Goal: Information Seeking & Learning: Learn about a topic

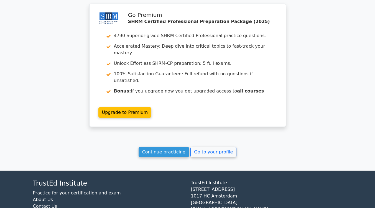
scroll to position [844, 0]
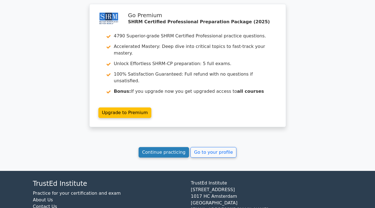
click at [160, 147] on link "Continue practicing" at bounding box center [164, 152] width 51 height 11
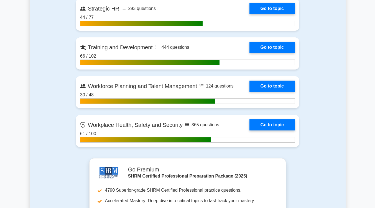
scroll to position [914, 0]
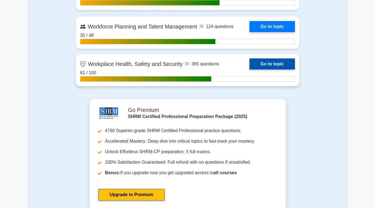
click at [273, 66] on link "Go to topic" at bounding box center [271, 63] width 45 height 11
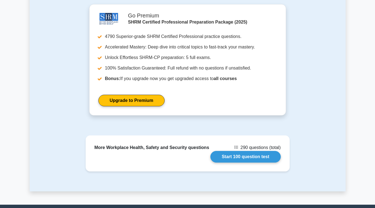
scroll to position [596, 0]
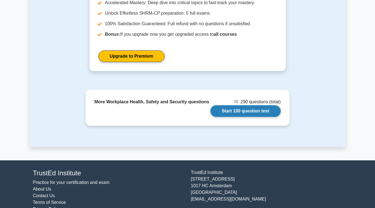
click at [251, 105] on link "Start 100 question test" at bounding box center [245, 111] width 70 height 12
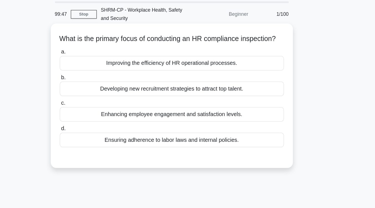
click at [259, 87] on label "b. Developing new recruitment strategies to attract top talent." at bounding box center [188, 87] width 180 height 18
click at [98, 83] on input "b. Developing new recruitment strategies to attract top talent." at bounding box center [98, 81] width 0 height 4
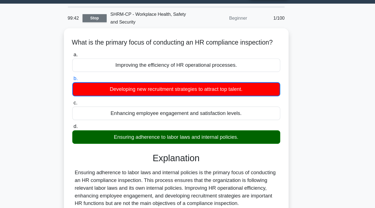
click at [127, 32] on link "Stop" at bounding box center [117, 30] width 21 height 7
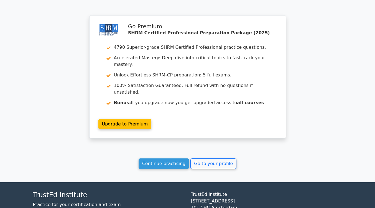
scroll to position [442, 0]
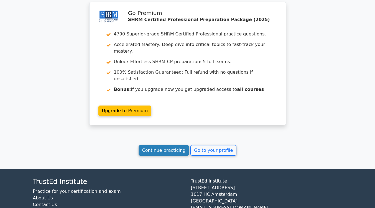
click at [170, 145] on link "Continue practicing" at bounding box center [164, 150] width 51 height 11
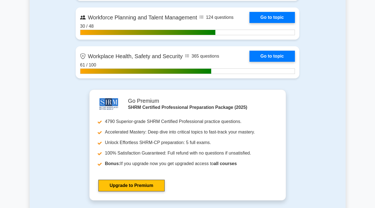
scroll to position [924, 0]
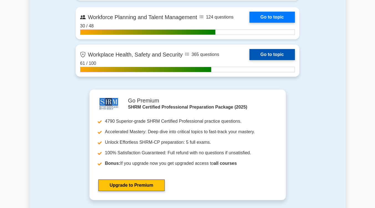
click at [276, 55] on link "Go to topic" at bounding box center [271, 54] width 45 height 11
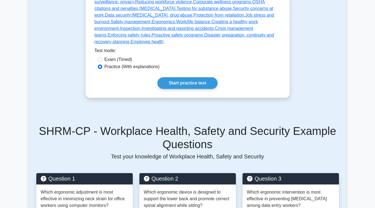
scroll to position [199, 0]
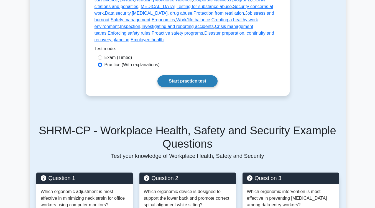
click at [192, 75] on link "Start practice test" at bounding box center [187, 81] width 60 height 12
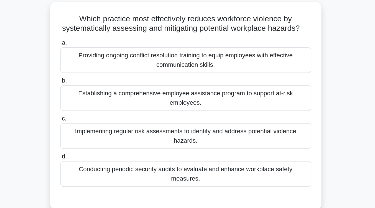
click at [183, 86] on div "Providing ongoing conflict resolution training to equip employees with effectiv…" at bounding box center [188, 79] width 180 height 18
click at [98, 69] on input "a. Providing ongoing conflict resolution training to equip employees with effec…" at bounding box center [98, 67] width 0 height 4
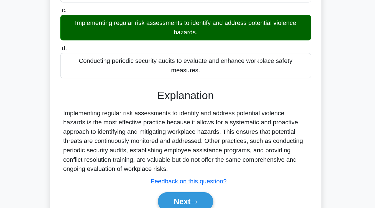
scroll to position [91, 0]
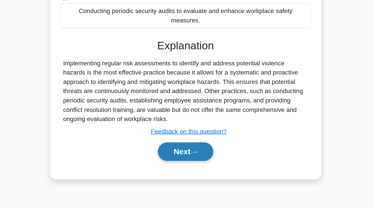
click at [182, 168] on button "Next" at bounding box center [188, 167] width 40 height 13
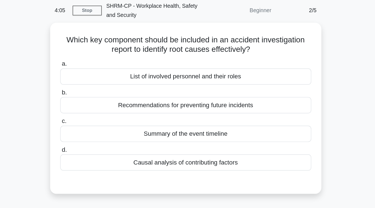
scroll to position [22, 0]
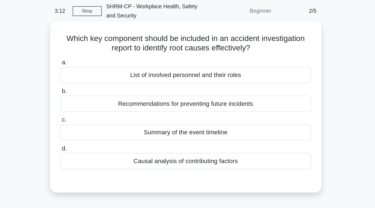
click at [190, 56] on div "List of involved personnel and their roles" at bounding box center [188, 54] width 180 height 12
click at [98, 47] on input "a. List of involved personnel and their roles" at bounding box center [98, 45] width 0 height 4
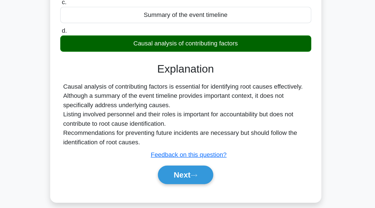
scroll to position [91, 0]
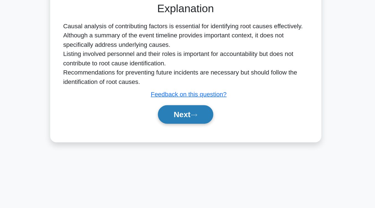
click at [184, 143] on button "Next" at bounding box center [188, 140] width 40 height 13
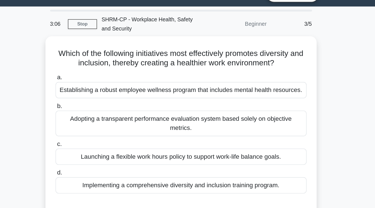
scroll to position [13, 0]
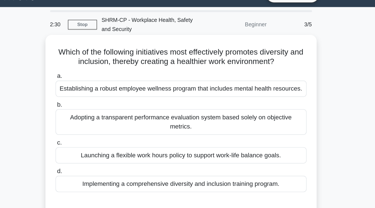
click at [260, 137] on div "Implementing a comprehensive diversity and inclusion training program." at bounding box center [188, 132] width 180 height 12
click at [98, 124] on input "d. Implementing a comprehensive diversity and inclusion training program." at bounding box center [98, 123] width 0 height 4
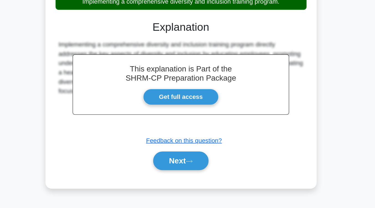
scroll to position [84, 0]
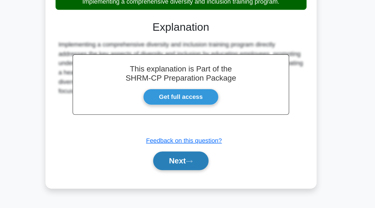
click at [189, 178] on button "Next" at bounding box center [188, 174] width 40 height 13
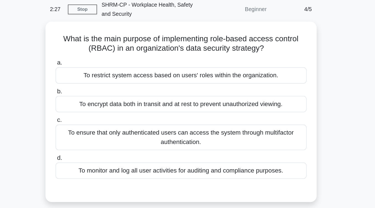
scroll to position [23, 0]
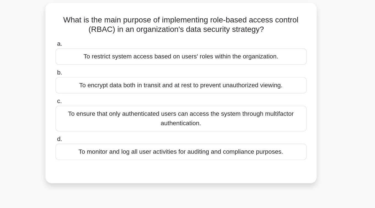
click at [196, 54] on div "To restrict system access based on users' roles within the organization." at bounding box center [188, 53] width 180 height 12
click at [98, 46] on input "a. To restrict system access based on users' roles within the organization." at bounding box center [98, 44] width 0 height 4
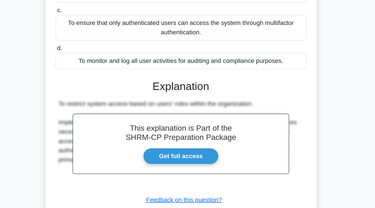
scroll to position [91, 0]
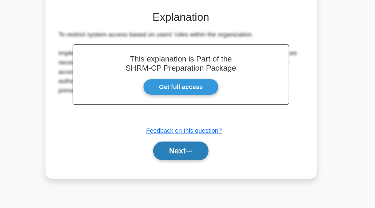
click at [197, 169] on button "Next" at bounding box center [188, 166] width 40 height 13
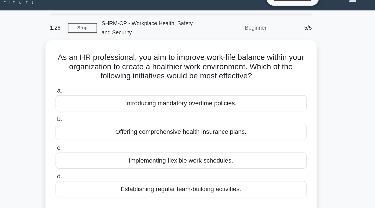
scroll to position [8, 0]
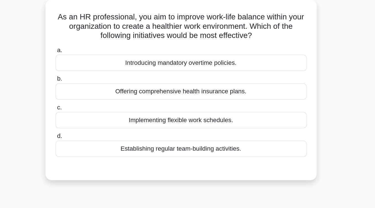
click at [202, 119] on div "Implementing flexible work schedules." at bounding box center [188, 116] width 180 height 12
click at [98, 109] on input "c. Implementing flexible work schedules." at bounding box center [98, 107] width 0 height 4
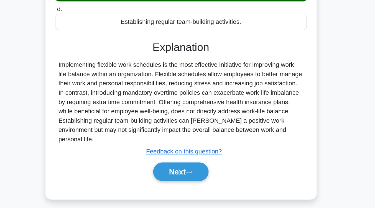
scroll to position [91, 0]
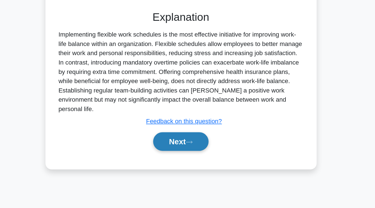
click at [199, 154] on button "Next" at bounding box center [188, 160] width 40 height 13
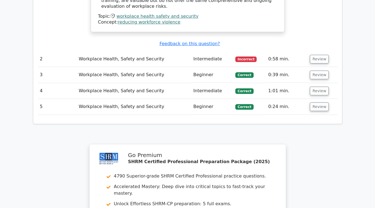
scroll to position [745, 0]
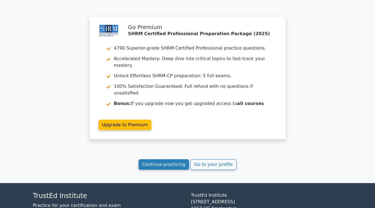
click at [161, 159] on link "Continue practicing" at bounding box center [164, 164] width 51 height 11
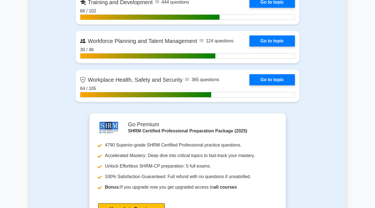
scroll to position [897, 0]
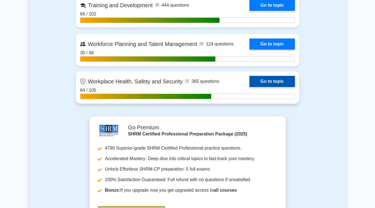
click at [265, 81] on link "Go to topic" at bounding box center [271, 81] width 45 height 11
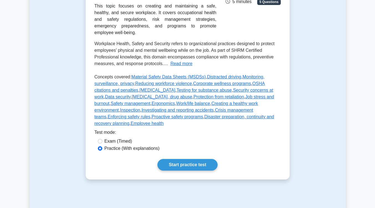
scroll to position [186, 0]
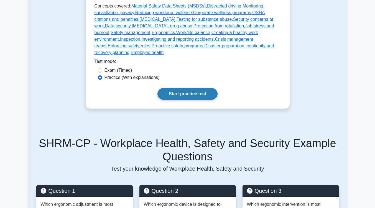
click at [209, 88] on link "Start practice test" at bounding box center [187, 94] width 60 height 12
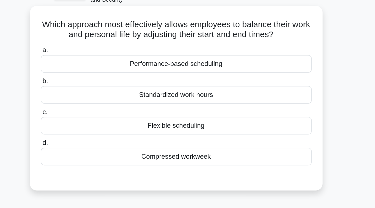
click at [210, 79] on div "Performance-based scheduling" at bounding box center [188, 76] width 180 height 12
click at [98, 69] on input "a. Performance-based scheduling" at bounding box center [98, 67] width 0 height 4
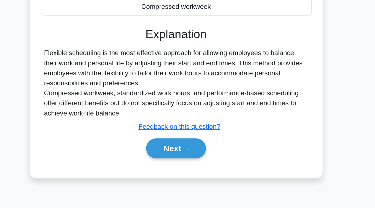
scroll to position [68, 0]
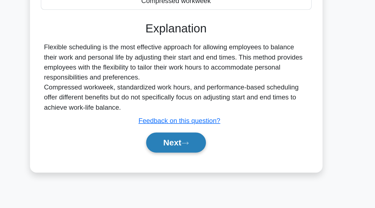
click at [196, 165] on icon at bounding box center [193, 164] width 5 height 3
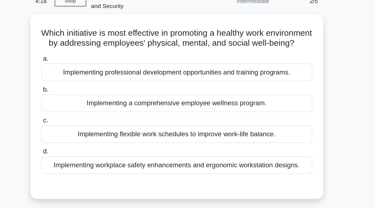
scroll to position [28, 0]
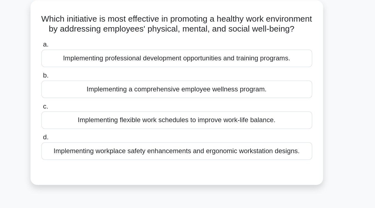
click at [201, 75] on div "Implementing a comprehensive employee wellness program." at bounding box center [188, 69] width 180 height 12
click at [98, 62] on input "b. Implementing a comprehensive employee wellness program." at bounding box center [98, 60] width 0 height 4
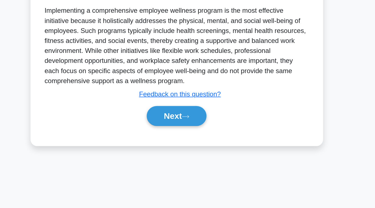
scroll to position [91, 0]
click at [194, 154] on button "Next" at bounding box center [188, 146] width 40 height 13
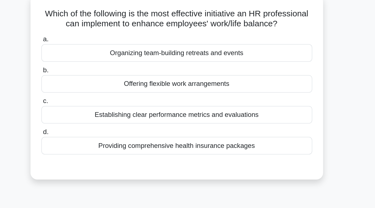
scroll to position [42, 0]
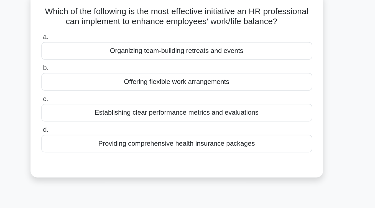
click at [196, 60] on div "Offering flexible work arrangements" at bounding box center [188, 54] width 180 height 12
click at [98, 47] on input "b. Offering flexible work arrangements" at bounding box center [98, 46] width 0 height 4
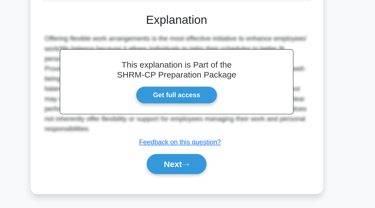
scroll to position [91, 0]
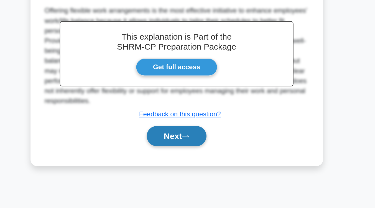
click at [188, 167] on button "Next" at bounding box center [188, 160] width 40 height 13
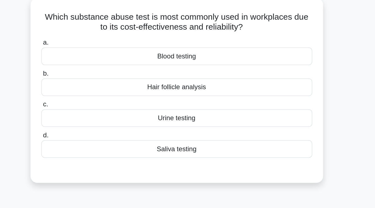
scroll to position [40, 0]
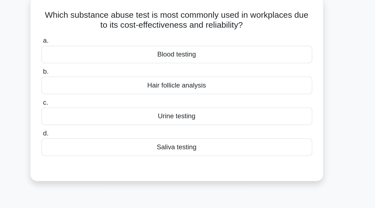
click at [186, 80] on div "Urine testing" at bounding box center [188, 77] width 180 height 12
click at [98, 70] on input "c. Urine testing" at bounding box center [98, 69] width 0 height 4
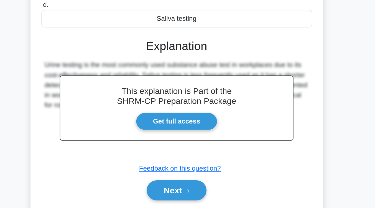
scroll to position [73, 0]
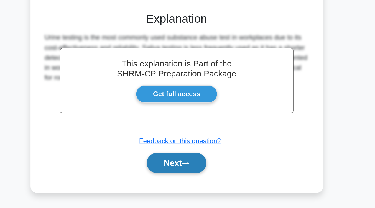
click at [188, 179] on button "Next" at bounding box center [188, 178] width 40 height 13
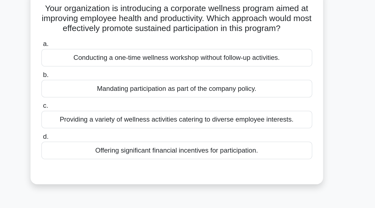
scroll to position [44, 0]
click at [196, 62] on div "Mandating participation as part of the company policy." at bounding box center [188, 59] width 180 height 12
click at [98, 52] on input "b. Mandating participation as part of the company policy." at bounding box center [98, 50] width 0 height 4
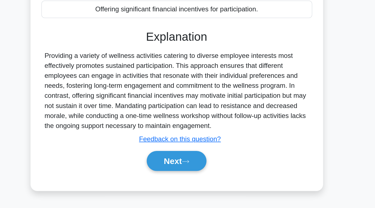
scroll to position [91, 0]
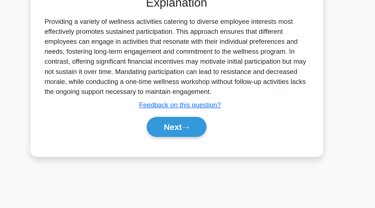
click at [204, 161] on div "Next" at bounding box center [188, 154] width 180 height 18
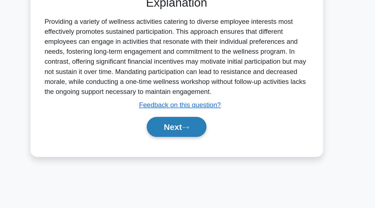
click at [203, 159] on button "Next" at bounding box center [188, 154] width 40 height 13
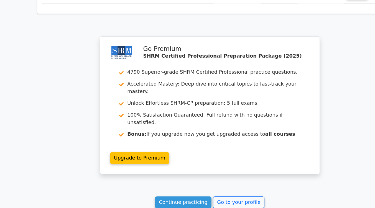
scroll to position [679, 0]
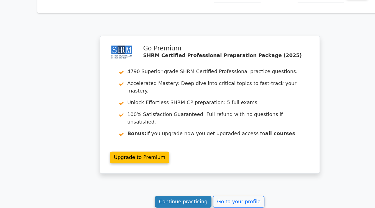
click at [172, 197] on link "Continue practicing" at bounding box center [164, 202] width 51 height 11
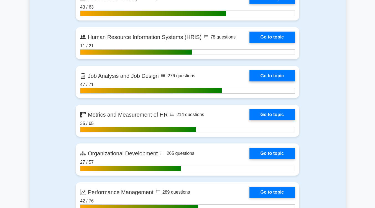
scroll to position [594, 0]
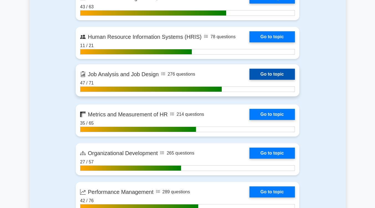
click at [271, 70] on link "Go to topic" at bounding box center [271, 74] width 45 height 11
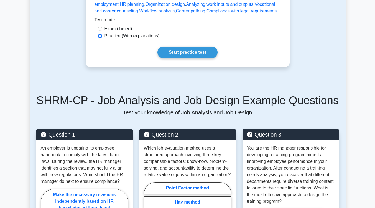
scroll to position [203, 0]
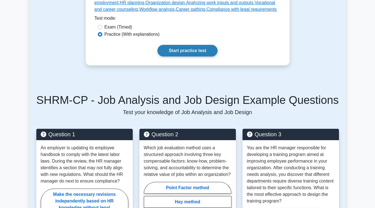
click at [211, 48] on link "Start practice test" at bounding box center [187, 51] width 60 height 12
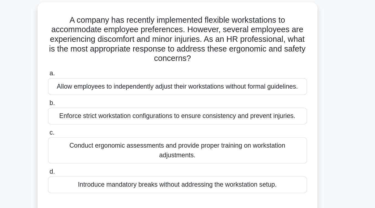
click at [205, 133] on div "Conduct ergonomic assessments and provide proper training on workstation adjust…" at bounding box center [188, 140] width 180 height 18
click at [98, 130] on input "c. Conduct ergonomic assessments and provide proper training on workstation adj…" at bounding box center [98, 128] width 0 height 4
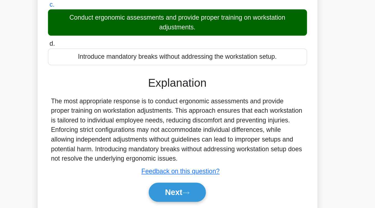
scroll to position [91, 0]
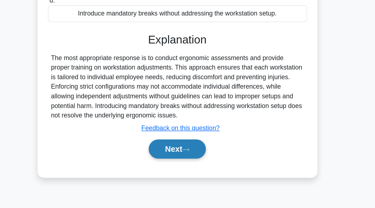
click at [195, 166] on icon at bounding box center [193, 167] width 5 height 3
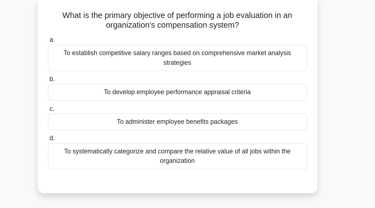
scroll to position [35, 0]
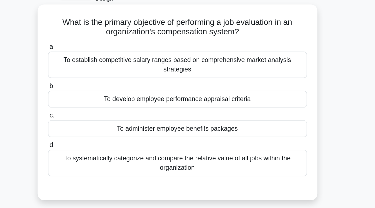
click at [243, 38] on div "To establish competitive salary ranges based on comprehensive market analysis s…" at bounding box center [188, 45] width 180 height 18
click at [98, 34] on input "a. To establish competitive salary ranges based on comprehensive market analysi…" at bounding box center [98, 33] width 0 height 4
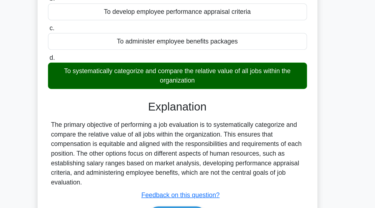
scroll to position [91, 0]
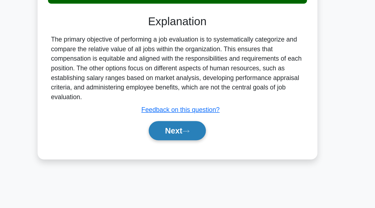
click at [202, 148] on button "Next" at bounding box center [188, 154] width 40 height 13
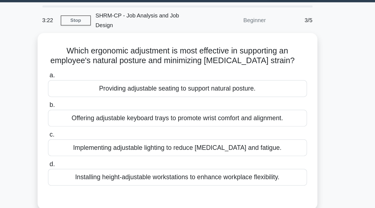
scroll to position [16, 0]
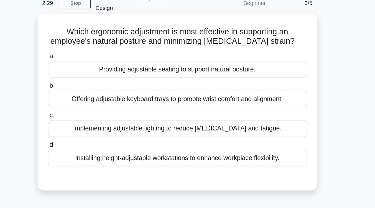
click at [208, 57] on div "Providing adjustable seating to support natural posture." at bounding box center [188, 61] width 180 height 12
click at [98, 53] on input "a. Providing adjustable seating to support natural posture." at bounding box center [98, 52] width 0 height 4
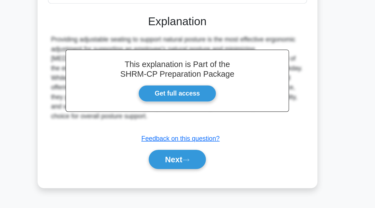
scroll to position [81, 0]
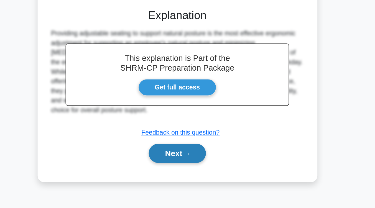
click at [197, 163] on button "Next" at bounding box center [188, 169] width 40 height 13
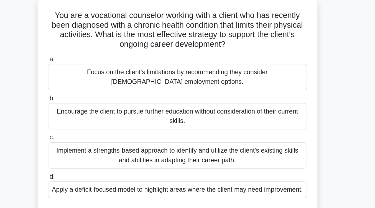
scroll to position [40, 0]
click at [197, 99] on div "Implement a strengths-based approach to identify and utilize the client's exist…" at bounding box center [188, 108] width 180 height 18
click at [98, 97] on input "c. Implement a strengths-based approach to identify and utilize the client's ex…" at bounding box center [98, 96] width 0 height 4
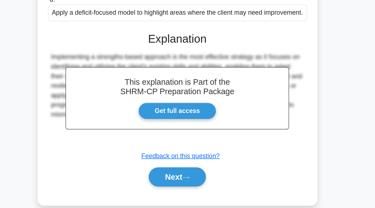
scroll to position [107, 0]
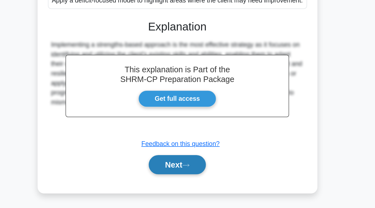
click at [195, 183] on button "Next" at bounding box center [188, 177] width 40 height 13
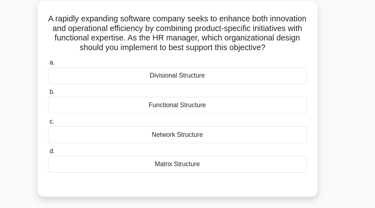
scroll to position [38, 0]
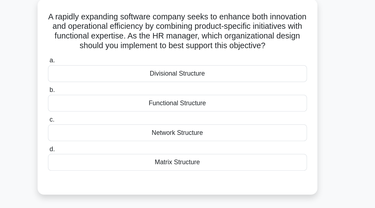
click at [193, 72] on div "Functional Structure" at bounding box center [188, 72] width 180 height 12
click at [98, 65] on input "b. Functional Structure" at bounding box center [98, 63] width 0 height 4
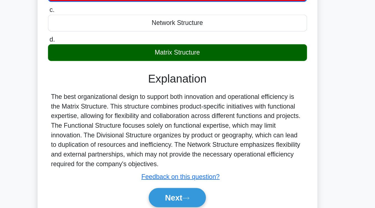
scroll to position [91, 0]
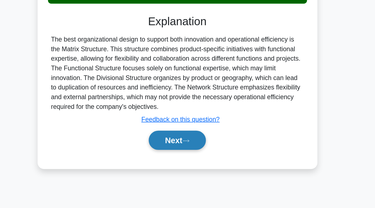
click at [190, 162] on button "Next" at bounding box center [188, 160] width 40 height 13
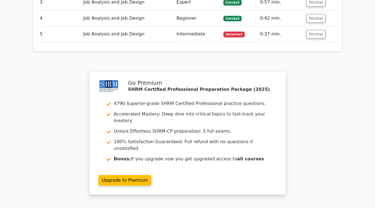
scroll to position [753, 0]
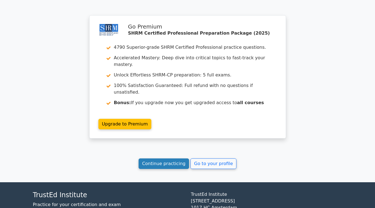
click at [160, 159] on link "Continue practicing" at bounding box center [164, 164] width 51 height 11
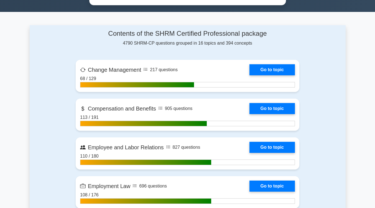
scroll to position [331, 0]
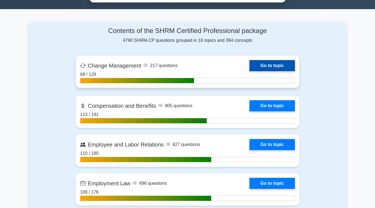
click at [279, 61] on link "Go to topic" at bounding box center [271, 65] width 45 height 11
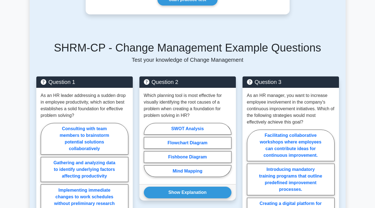
scroll to position [230, 0]
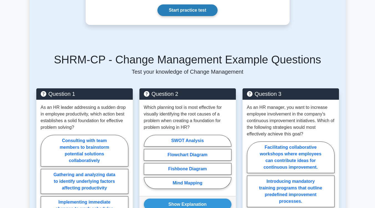
click at [201, 16] on link "Start practice test" at bounding box center [187, 10] width 60 height 12
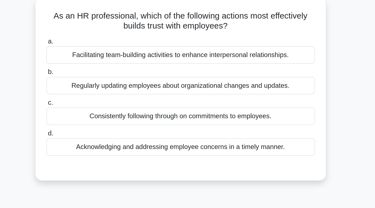
click at [217, 132] on div "Acknowledging and addressing employee concerns in a timely manner." at bounding box center [188, 131] width 180 height 12
click at [98, 124] on input "d. Acknowledging and addressing employee concerns in a timely manner." at bounding box center [98, 122] width 0 height 4
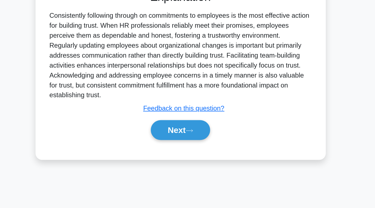
scroll to position [83, 0]
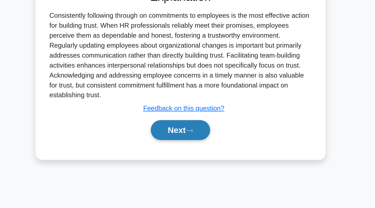
click at [196, 155] on icon at bounding box center [193, 156] width 5 height 3
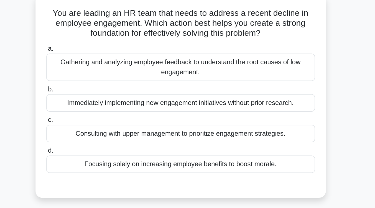
scroll to position [36, 0]
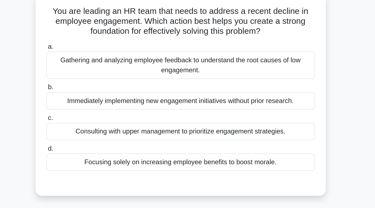
click at [208, 48] on div "Gathering and analyzing employee feedback to understand the root causes of low …" at bounding box center [188, 43] width 180 height 18
click at [98, 33] on input "a. Gathering and analyzing employee feedback to understand the root causes of l…" at bounding box center [98, 31] width 0 height 4
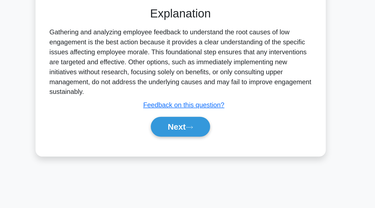
scroll to position [86, 0]
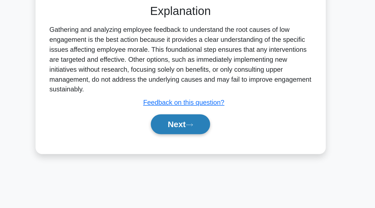
click at [188, 155] on button "Next" at bounding box center [188, 151] width 40 height 13
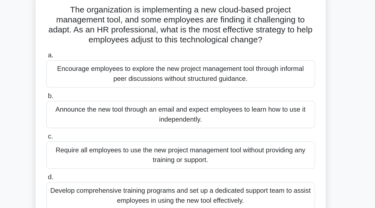
scroll to position [34, 0]
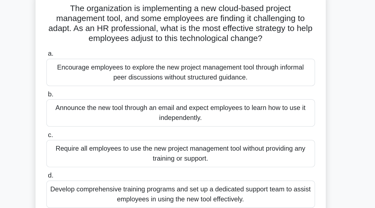
click at [193, 137] on div "Develop comprehensive training programs and set up a dedicated support team to …" at bounding box center [188, 133] width 180 height 18
click at [98, 123] on input "d. Develop comprehensive training programs and set up a dedicated support team …" at bounding box center [98, 121] width 0 height 4
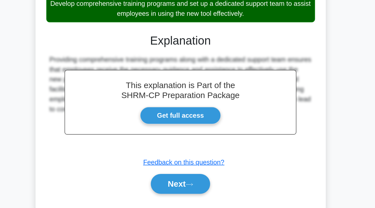
scroll to position [93, 0]
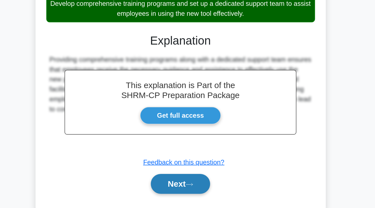
click at [188, 197] on button "Next" at bounding box center [188, 191] width 40 height 13
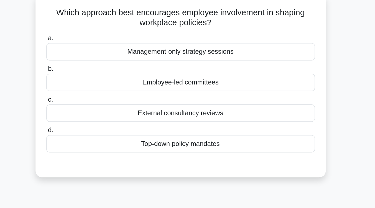
scroll to position [34, 0]
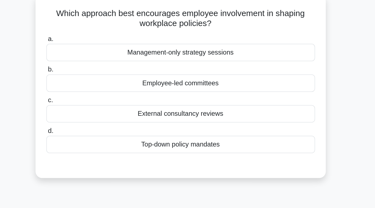
click at [191, 96] on div "Top-down policy mandates" at bounding box center [188, 97] width 180 height 12
click at [98, 90] on input "d. Top-down policy mandates" at bounding box center [98, 88] width 0 height 4
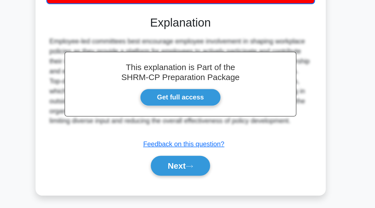
scroll to position [91, 0]
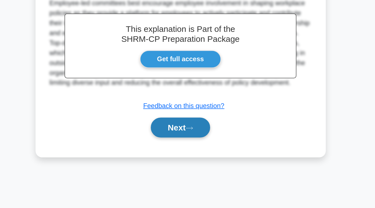
click at [190, 157] on button "Next" at bounding box center [188, 154] width 40 height 13
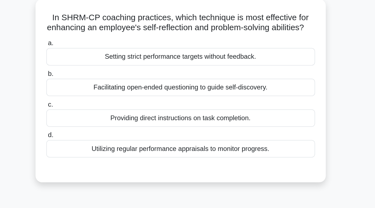
scroll to position [33, 0]
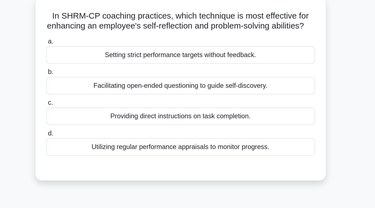
click at [191, 63] on div "Facilitating open-ended questioning to guide self-discovery." at bounding box center [188, 58] width 180 height 12
click at [98, 50] on input "b. Facilitating open-ended questioning to guide self-discovery." at bounding box center [98, 49] width 0 height 4
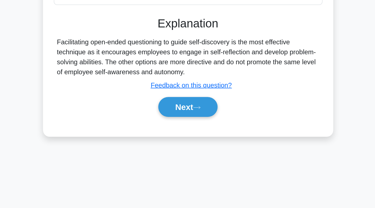
scroll to position [65, 0]
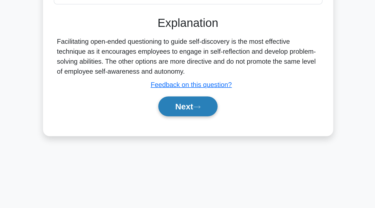
click at [186, 144] on button "Next" at bounding box center [188, 140] width 40 height 13
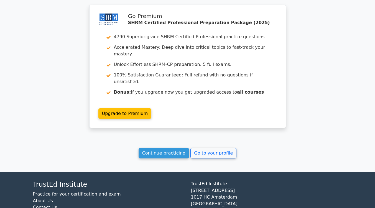
scroll to position [745, 0]
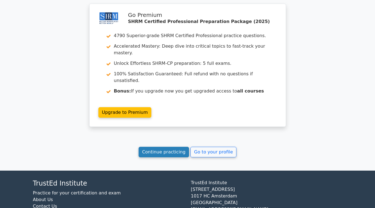
click at [172, 147] on link "Continue practicing" at bounding box center [164, 152] width 51 height 11
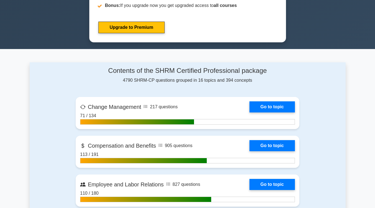
scroll to position [317, 0]
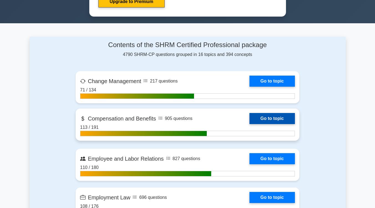
click at [267, 117] on link "Go to topic" at bounding box center [271, 118] width 45 height 11
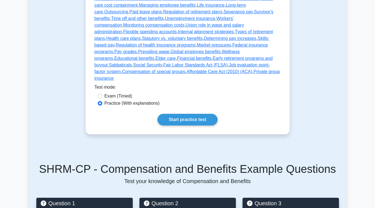
scroll to position [234, 0]
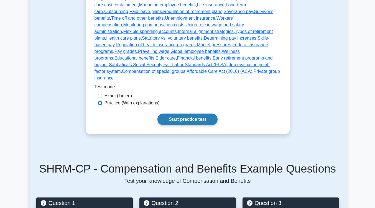
click at [189, 114] on link "Start practice test" at bounding box center [187, 120] width 60 height 12
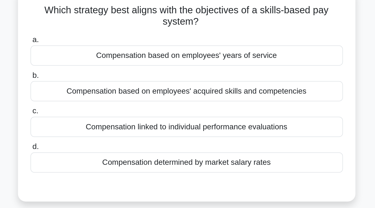
click at [190, 93] on div "Compensation based on employees' acquired skills and competencies" at bounding box center [188, 90] width 180 height 12
click at [98, 83] on input "b. Compensation based on employees' acquired skills and competencies" at bounding box center [98, 81] width 0 height 4
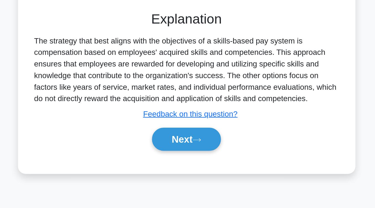
scroll to position [50, 0]
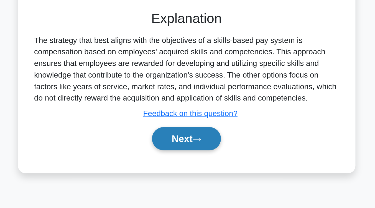
click at [186, 164] on button "Next" at bounding box center [188, 168] width 40 height 13
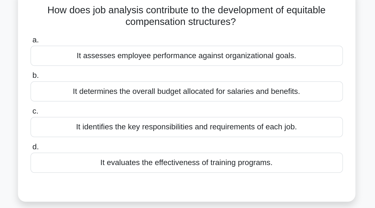
scroll to position [37, 0]
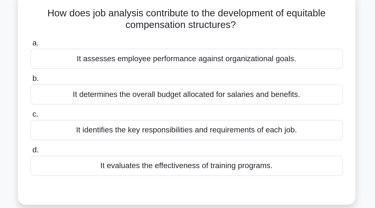
click at [186, 75] on div "It identifies the key responsibilities and requirements of each job." at bounding box center [188, 75] width 180 height 12
click at [98, 68] on input "c. It identifies the key responsibilities and requirements of each job." at bounding box center [98, 66] width 0 height 4
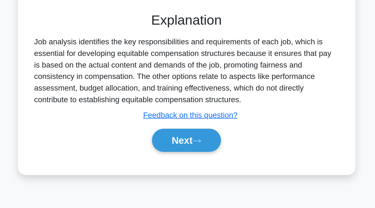
scroll to position [56, 0]
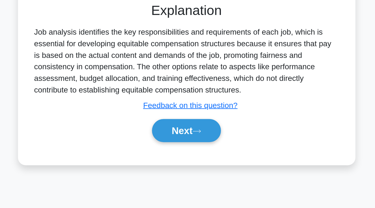
click at [186, 164] on button "Next" at bounding box center [188, 163] width 40 height 13
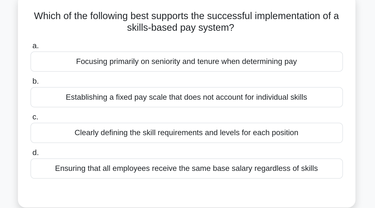
scroll to position [35, 0]
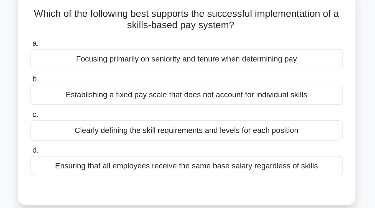
click at [188, 75] on div "Clearly defining the skill requirements and levels for each position" at bounding box center [188, 75] width 180 height 12
click at [98, 68] on input "c. Clearly defining the skill requirements and levels for each position" at bounding box center [98, 66] width 0 height 4
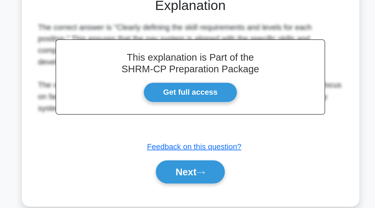
scroll to position [58, 0]
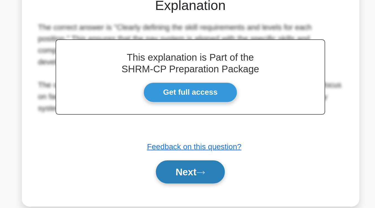
click at [185, 187] on button "Next" at bounding box center [188, 187] width 40 height 13
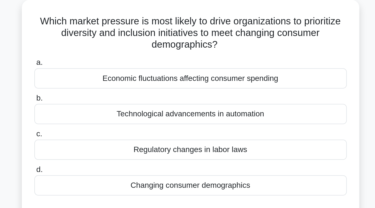
scroll to position [32, 0]
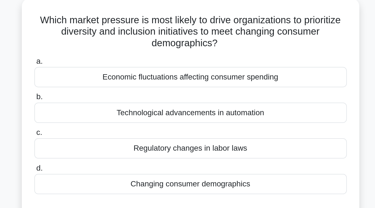
click at [187, 106] on div "Changing consumer demographics" at bounding box center [188, 106] width 180 height 12
click at [98, 99] on input "d. Changing consumer demographics" at bounding box center [98, 97] width 0 height 4
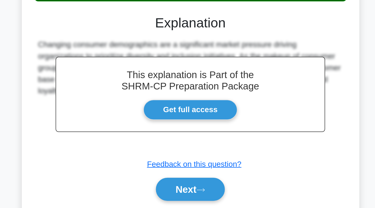
scroll to position [58, 0]
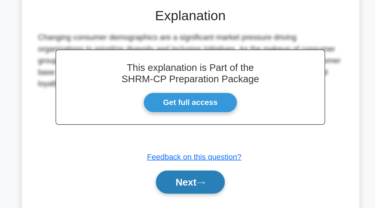
click at [185, 195] on button "Next" at bounding box center [188, 192] width 40 height 13
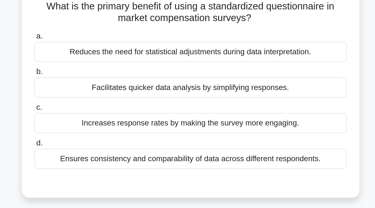
scroll to position [40, 0]
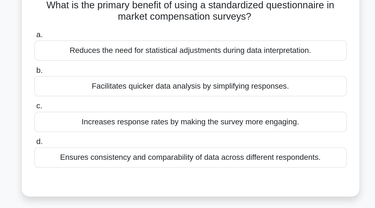
click at [185, 95] on div "Ensures consistency and comparability of data across different respondents." at bounding box center [188, 91] width 180 height 12
click at [98, 83] on input "d. Ensures consistency and comparability of data across different respondents." at bounding box center [98, 82] width 0 height 4
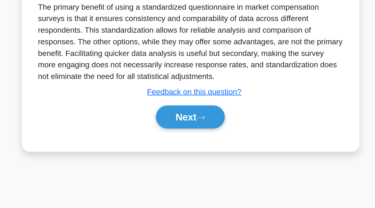
scroll to position [74, 0]
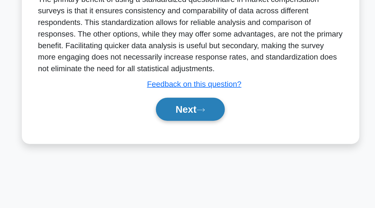
click at [182, 150] on button "Next" at bounding box center [188, 151] width 40 height 13
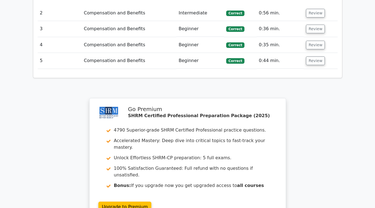
scroll to position [722, 0]
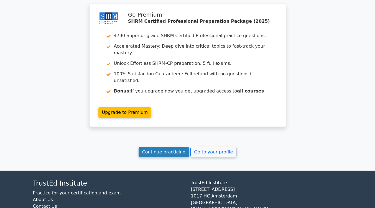
click at [166, 147] on link "Continue practicing" at bounding box center [164, 152] width 51 height 11
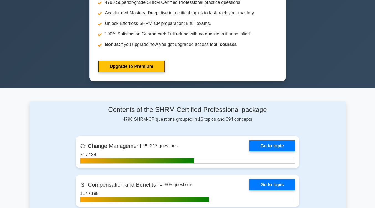
scroll to position [335, 0]
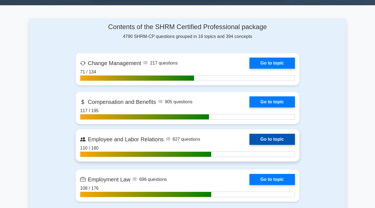
click at [283, 138] on link "Go to topic" at bounding box center [271, 139] width 45 height 11
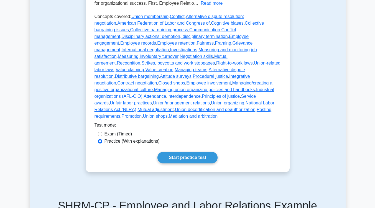
scroll to position [178, 0]
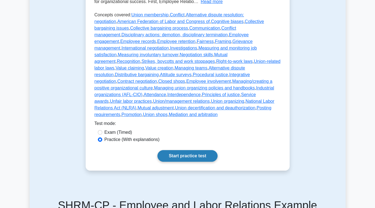
click at [201, 150] on link "Start practice test" at bounding box center [187, 156] width 60 height 12
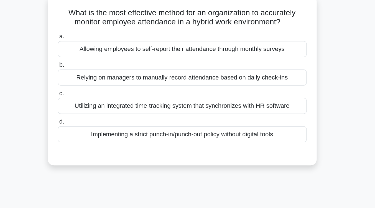
click at [206, 120] on div "Utilizing an integrated time-tracking system that synchronizes with HR software" at bounding box center [188, 117] width 180 height 12
click at [98, 110] on input "c. Utilizing an integrated time-tracking system that synchronizes with HR softw…" at bounding box center [98, 108] width 0 height 4
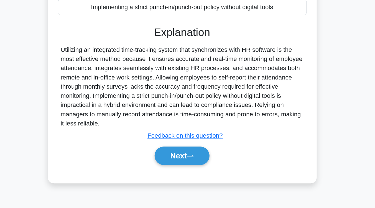
scroll to position [91, 0]
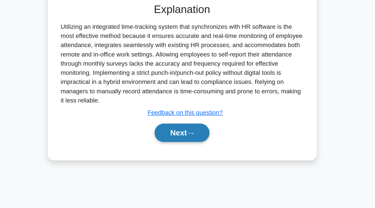
click at [196, 151] on button "Next" at bounding box center [188, 153] width 40 height 13
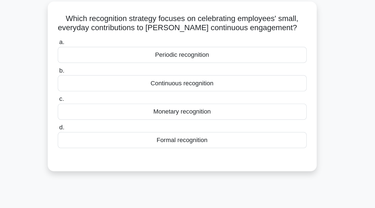
scroll to position [37, 0]
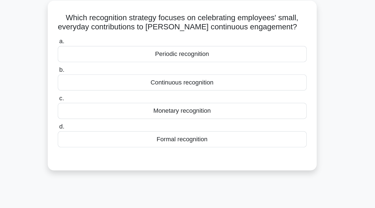
click at [195, 63] on div "Continuous recognition" at bounding box center [188, 60] width 180 height 12
click at [98, 52] on input "b. Continuous recognition" at bounding box center [98, 51] width 0 height 4
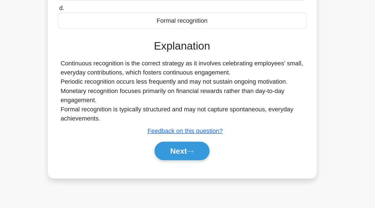
scroll to position [91, 0]
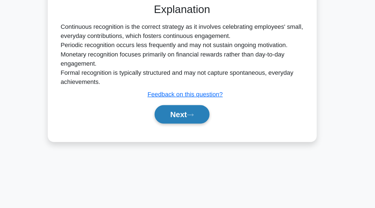
click at [188, 145] on button "Next" at bounding box center [188, 140] width 40 height 13
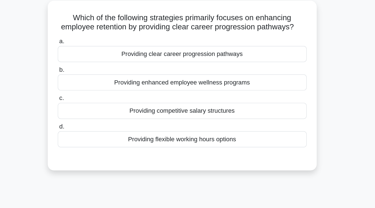
scroll to position [38, 0]
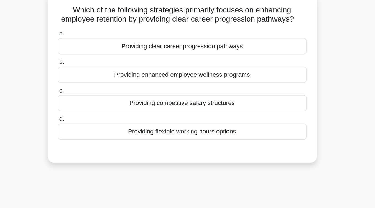
click at [189, 37] on div "Providing clear career progression pathways" at bounding box center [188, 38] width 180 height 12
click at [98, 31] on input "a. Providing clear career progression pathways" at bounding box center [98, 29] width 0 height 4
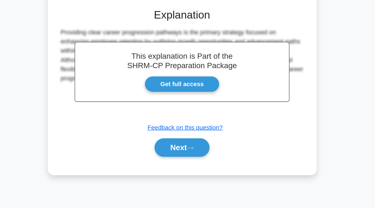
scroll to position [91, 0]
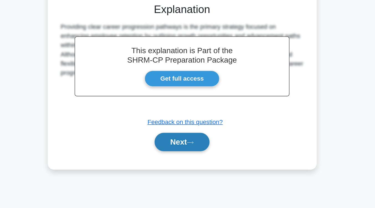
click at [179, 162] on button "Next" at bounding box center [188, 160] width 40 height 13
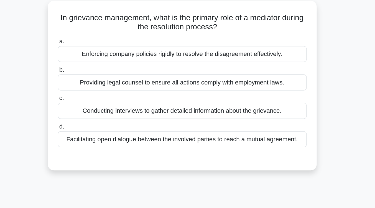
scroll to position [35, 0]
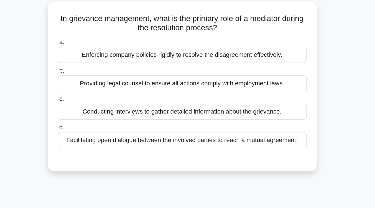
click at [179, 107] on div "Facilitating open dialogue between the involved parties to reach a mutual agree…" at bounding box center [188, 104] width 180 height 12
click at [98, 97] on input "d. Facilitating open dialogue between the involved parties to reach a mutual ag…" at bounding box center [98, 95] width 0 height 4
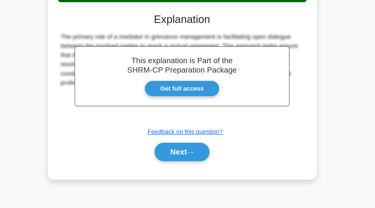
scroll to position [91, 0]
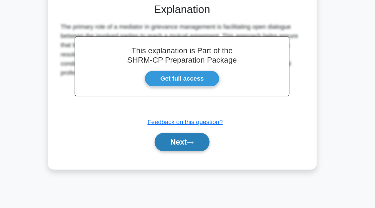
click at [180, 163] on button "Next" at bounding box center [188, 160] width 40 height 13
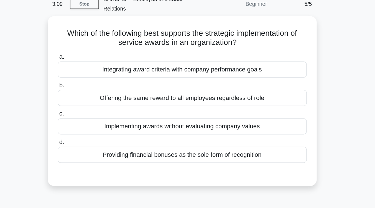
scroll to position [25, 0]
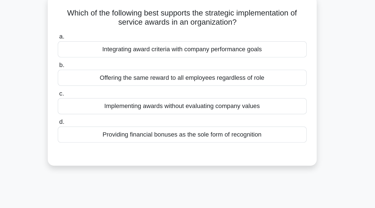
click at [186, 54] on div "Integrating award criteria with company performance goals" at bounding box center [188, 51] width 180 height 12
click at [98, 44] on input "a. Integrating award criteria with company performance goals" at bounding box center [98, 42] width 0 height 4
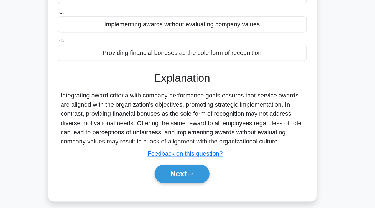
scroll to position [91, 0]
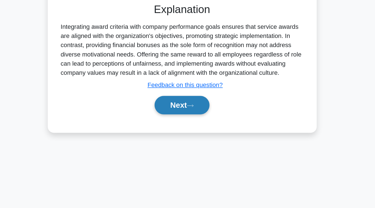
click at [185, 135] on button "Next" at bounding box center [188, 133] width 40 height 13
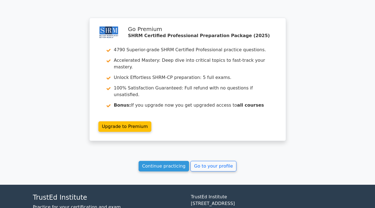
scroll to position [739, 0]
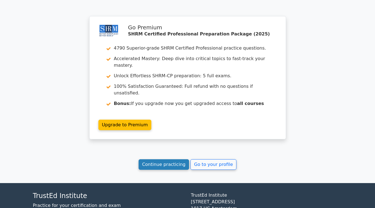
click at [171, 159] on link "Continue practicing" at bounding box center [164, 164] width 51 height 11
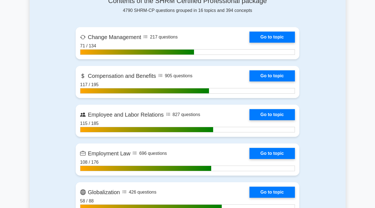
scroll to position [384, 0]
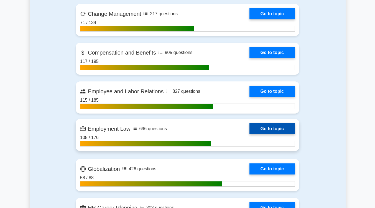
click at [257, 125] on link "Go to topic" at bounding box center [271, 128] width 45 height 11
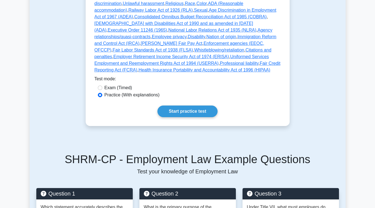
scroll to position [225, 0]
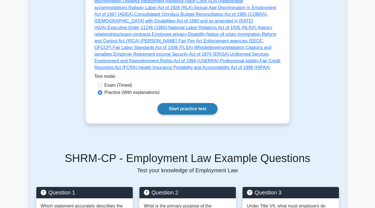
click at [165, 103] on link "Start practice test" at bounding box center [187, 109] width 60 height 12
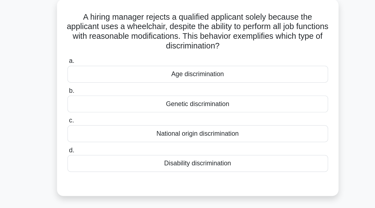
click at [173, 147] on div "Disability discrimination" at bounding box center [188, 145] width 180 height 12
click at [98, 137] on input "d. Disability discrimination" at bounding box center [98, 136] width 0 height 4
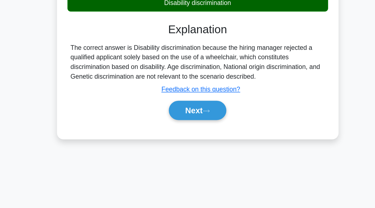
scroll to position [78, 0]
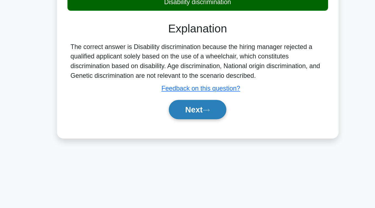
click at [169, 142] on button "Next" at bounding box center [188, 139] width 40 height 13
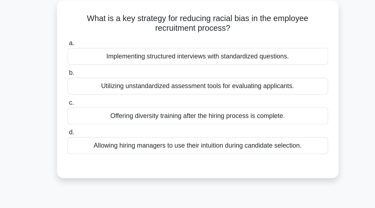
scroll to position [32, 0]
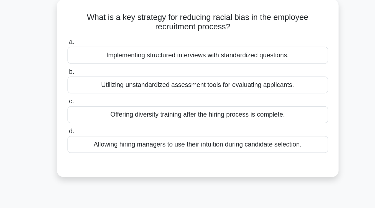
click at [177, 39] on div "Implementing structured interviews with standardized questions." at bounding box center [188, 38] width 180 height 12
click at [98, 31] on input "a. Implementing structured interviews with standardized questions." at bounding box center [98, 29] width 0 height 4
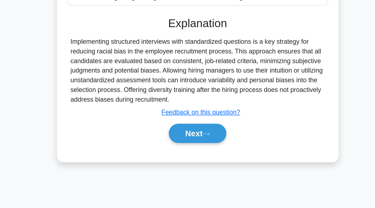
scroll to position [68, 0]
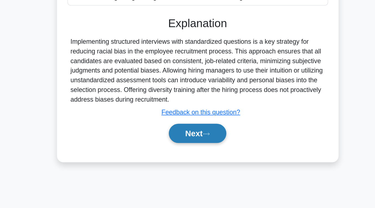
click at [177, 158] on button "Next" at bounding box center [188, 156] width 40 height 13
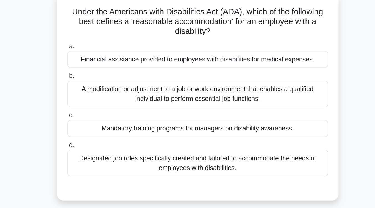
scroll to position [35, 0]
click at [187, 68] on div "A modification or adjustment to a job or work environment that enables a qualif…" at bounding box center [188, 65] width 180 height 18
click at [98, 55] on input "b. A modification or adjustment to a job or work environment that enables a qua…" at bounding box center [98, 53] width 0 height 4
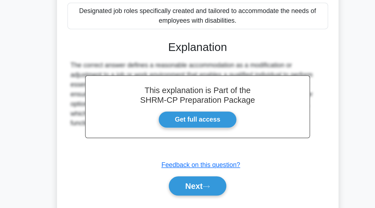
scroll to position [73, 0]
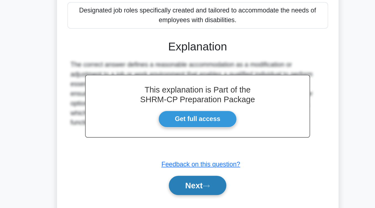
click at [190, 189] on button "Next" at bounding box center [188, 192] width 40 height 13
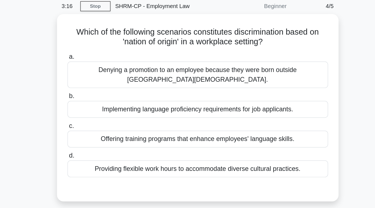
scroll to position [19, 0]
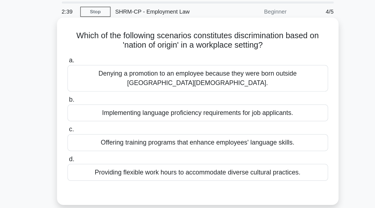
click at [191, 56] on div "Denying a promotion to an employee because they were born outside the United St…" at bounding box center [188, 54] width 180 height 18
click at [98, 44] on input "a. Denying a promotion to an employee because they were born outside the United…" at bounding box center [98, 42] width 0 height 4
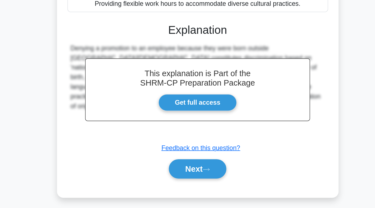
scroll to position [71, 0]
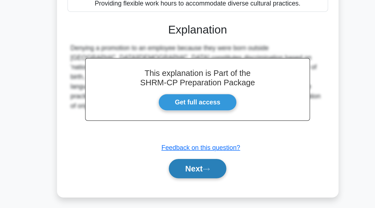
click at [184, 181] on button "Next" at bounding box center [188, 180] width 40 height 13
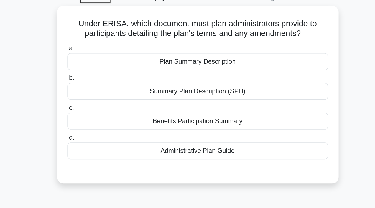
scroll to position [23, 0]
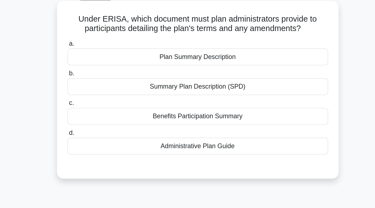
click at [183, 69] on div "Summary Plan Description (SPD)" at bounding box center [188, 67] width 180 height 12
click at [98, 60] on input "b. Summary Plan Description (SPD)" at bounding box center [98, 58] width 0 height 4
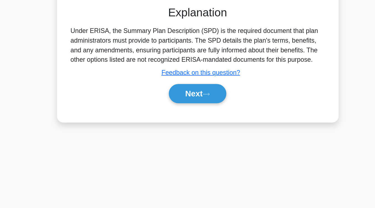
scroll to position [76, 0]
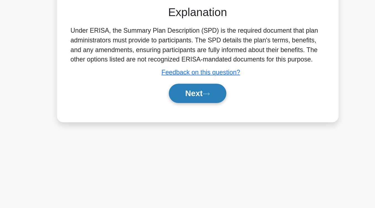
click at [183, 131] on button "Next" at bounding box center [188, 128] width 40 height 13
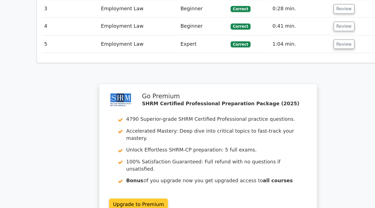
scroll to position [724, 0]
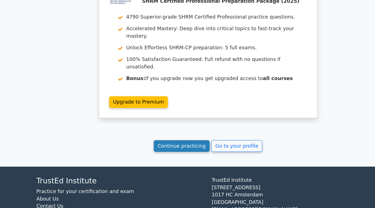
click at [162, 147] on link "Continue practicing" at bounding box center [164, 152] width 51 height 11
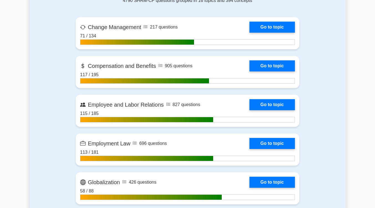
scroll to position [371, 0]
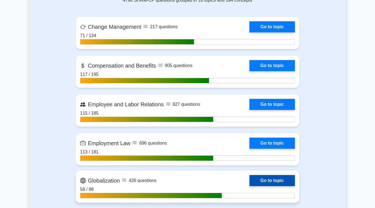
click at [283, 184] on link "Go to topic" at bounding box center [271, 180] width 45 height 11
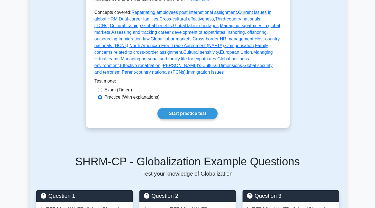
scroll to position [198, 0]
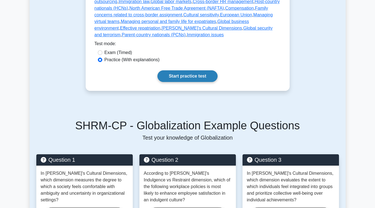
click at [188, 70] on link "Start practice test" at bounding box center [187, 76] width 60 height 12
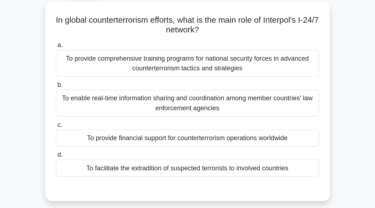
click at [188, 77] on div "To provide comprehensive training programs for national security forces in adva…" at bounding box center [188, 74] width 180 height 18
click at [98, 64] on input "a. To provide comprehensive training programs for national security forces in a…" at bounding box center [98, 62] width 0 height 4
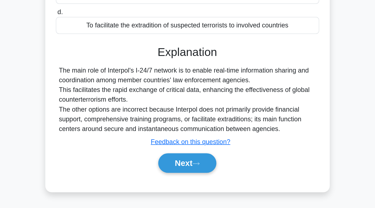
scroll to position [64, 0]
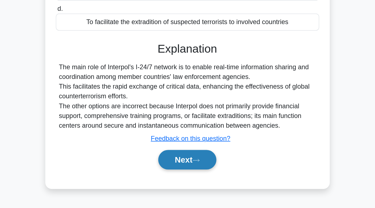
click at [205, 173] on button "Next" at bounding box center [188, 174] width 40 height 13
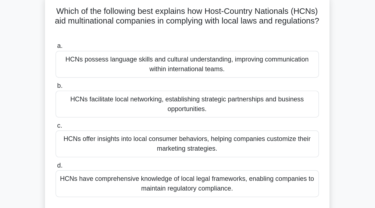
scroll to position [36, 0]
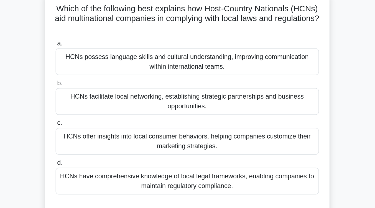
click at [198, 129] on div "HCNs have comprehensive knowledge of local legal frameworks, enabling companies…" at bounding box center [188, 125] width 180 height 18
click at [98, 115] on input "d. HCNs have comprehensive knowledge of local legal frameworks, enabling compan…" at bounding box center [98, 113] width 0 height 4
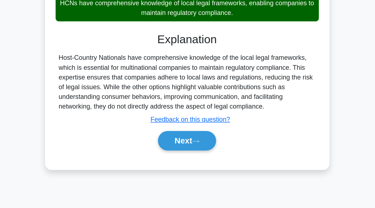
scroll to position [91, 0]
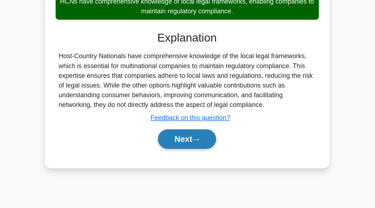
click at [182, 162] on button "Next" at bounding box center [188, 160] width 40 height 13
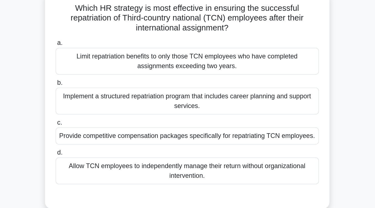
scroll to position [39, 0]
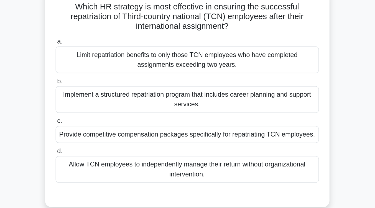
click at [188, 76] on div "Implement a structured repatriation program that includes career planning and s…" at bounding box center [188, 68] width 180 height 18
click at [98, 57] on input "b. Implement a structured repatriation program that includes career planning an…" at bounding box center [98, 56] width 0 height 4
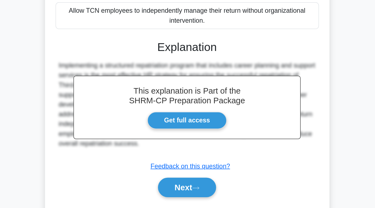
scroll to position [80, 0]
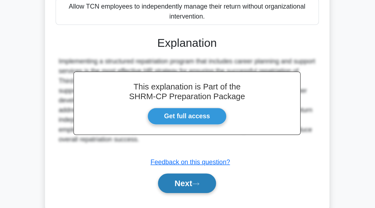
click at [188, 190] on button "Next" at bounding box center [188, 191] width 40 height 13
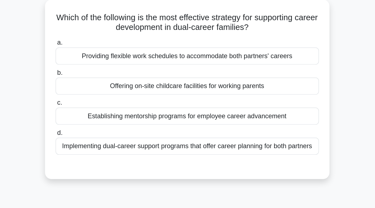
scroll to position [32, 0]
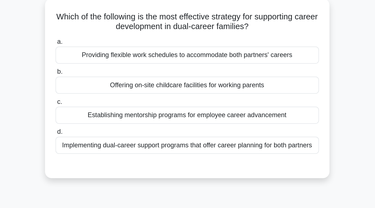
click at [193, 103] on div "Implementing dual-career support programs that offer career planning for both p…" at bounding box center [188, 99] width 180 height 12
click at [98, 92] on input "d. Implementing dual-career support programs that offer career planning for bot…" at bounding box center [98, 90] width 0 height 4
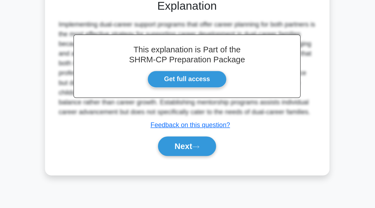
scroll to position [80, 0]
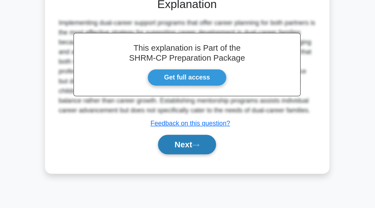
click at [193, 171] on button "Next" at bounding box center [188, 164] width 40 height 13
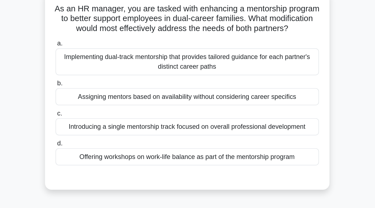
scroll to position [39, 0]
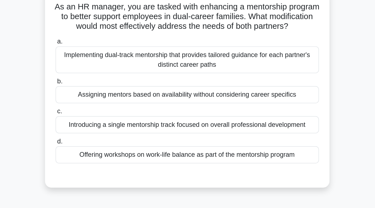
click at [203, 50] on div "Implementing dual-track mentorship that provides tailored guidance for each par…" at bounding box center [188, 41] width 180 height 18
click at [98, 30] on input "a. Implementing dual-track mentorship that provides tailored guidance for each …" at bounding box center [98, 29] width 0 height 4
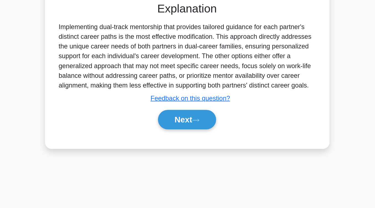
scroll to position [91, 0]
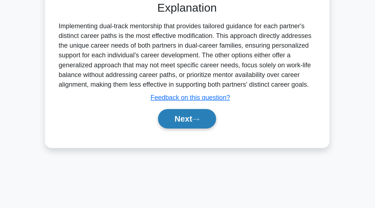
click at [196, 149] on icon at bounding box center [193, 147] width 5 height 3
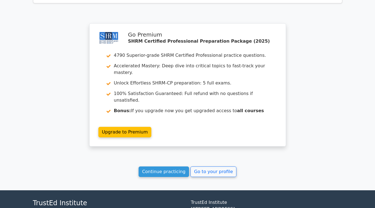
scroll to position [726, 0]
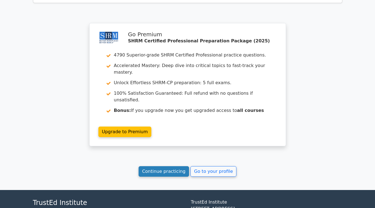
click at [179, 166] on link "Continue practicing" at bounding box center [164, 171] width 51 height 11
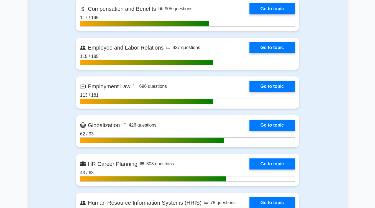
scroll to position [447, 0]
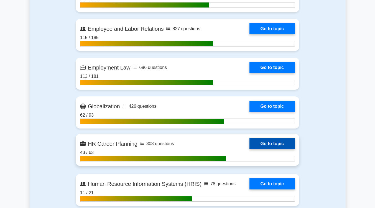
click at [277, 145] on link "Go to topic" at bounding box center [271, 143] width 45 height 11
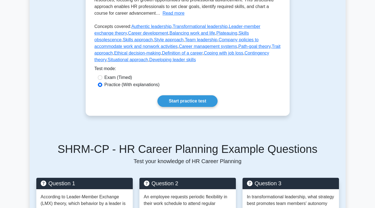
scroll to position [143, 0]
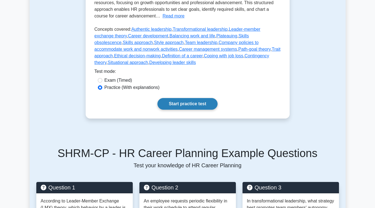
click at [180, 98] on link "Start practice test" at bounding box center [187, 104] width 60 height 12
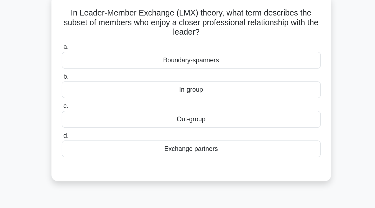
click at [185, 80] on div "Boundary-spanners" at bounding box center [188, 76] width 180 height 12
click at [98, 69] on input "a. Boundary-spanners" at bounding box center [98, 67] width 0 height 4
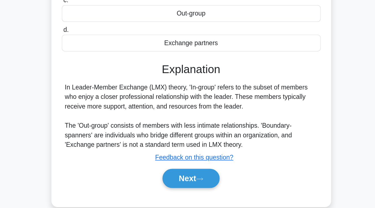
scroll to position [91, 0]
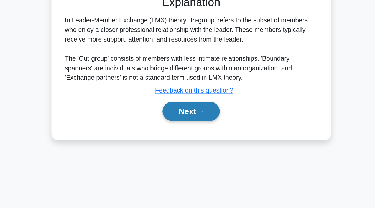
click at [189, 145] on button "Next" at bounding box center [188, 140] width 40 height 13
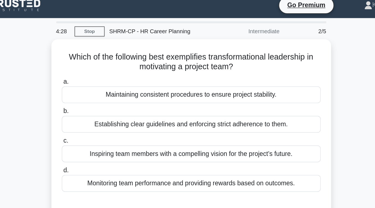
scroll to position [5, 0]
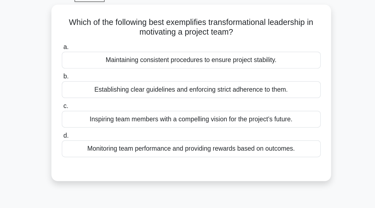
click at [189, 106] on div "Inspiring team members with a compelling vision for the project’s future." at bounding box center [188, 107] width 180 height 12
click at [98, 100] on input "c. Inspiring team members with a compelling vision for the project’s future." at bounding box center [98, 98] width 0 height 4
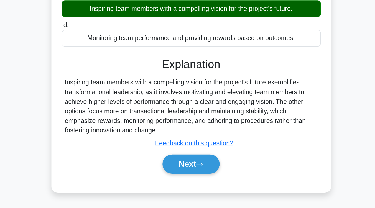
scroll to position [72, 0]
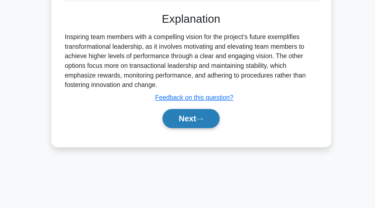
click at [185, 149] on button "Next" at bounding box center [188, 145] width 40 height 13
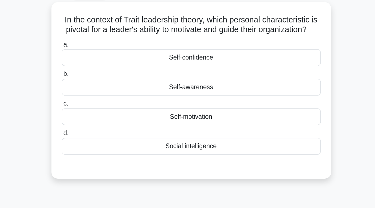
scroll to position [30, 0]
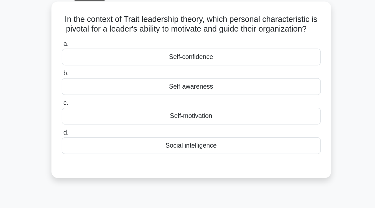
click at [190, 45] on div "Self-confidence" at bounding box center [188, 40] width 180 height 12
click at [98, 32] on input "a. Self-confidence" at bounding box center [98, 31] width 0 height 4
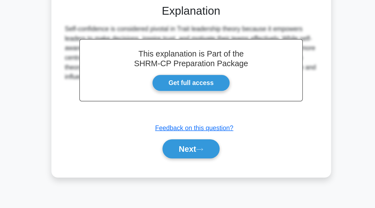
scroll to position [78, 0]
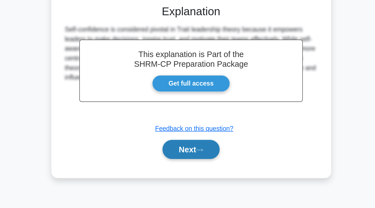
click at [188, 173] on button "Next" at bounding box center [188, 167] width 40 height 13
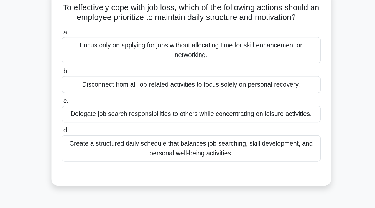
scroll to position [34, 0]
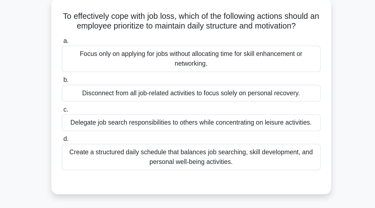
click at [188, 110] on div "Create a structured daily schedule that balances job searching, skill developme…" at bounding box center [188, 109] width 180 height 18
click at [98, 98] on input "d. Create a structured daily schedule that balances job searching, skill develo…" at bounding box center [98, 97] width 0 height 4
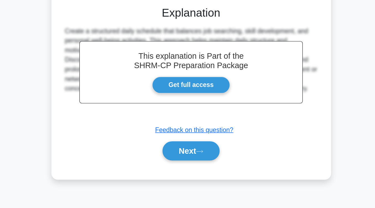
scroll to position [91, 0]
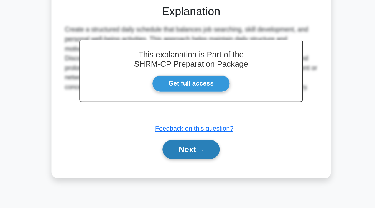
click at [185, 170] on button "Next" at bounding box center [188, 167] width 40 height 13
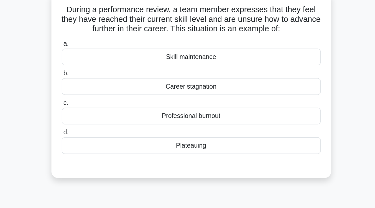
scroll to position [27, 0]
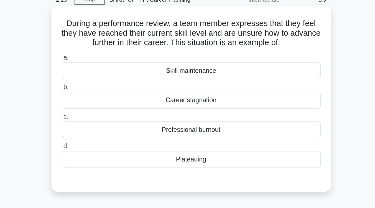
click at [191, 70] on div "Career stagnation" at bounding box center [188, 70] width 180 height 12
click at [98, 62] on input "b. Career stagnation" at bounding box center [98, 61] width 0 height 4
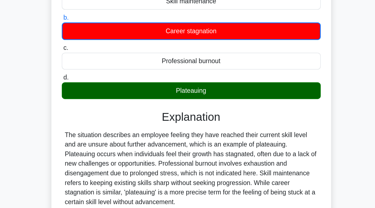
scroll to position [49, 0]
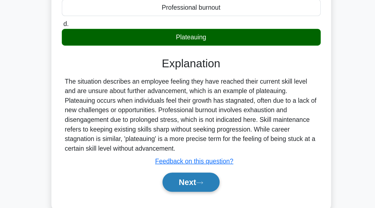
click at [186, 189] on button "Next" at bounding box center [188, 189] width 40 height 13
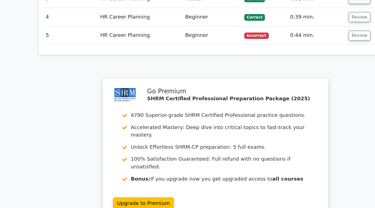
scroll to position [705, 0]
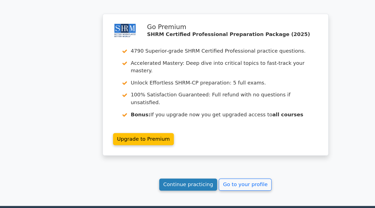
click at [162, 182] on link "Continue practicing" at bounding box center [164, 187] width 51 height 11
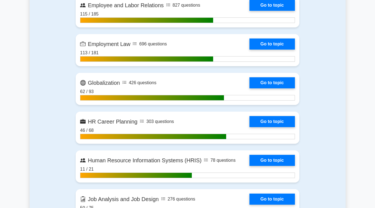
scroll to position [472, 0]
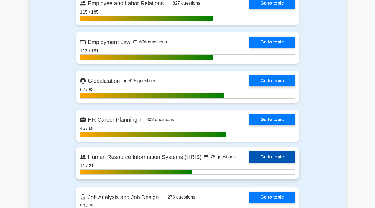
click at [275, 159] on link "Go to topic" at bounding box center [271, 157] width 45 height 11
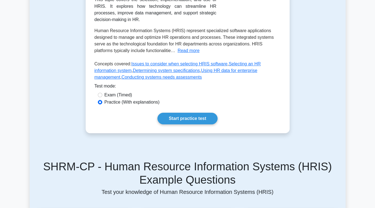
scroll to position [137, 0]
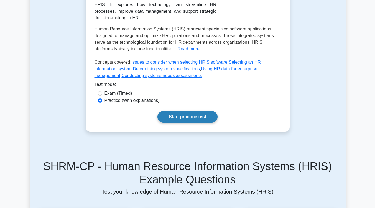
click at [191, 114] on link "Start practice test" at bounding box center [187, 117] width 60 height 12
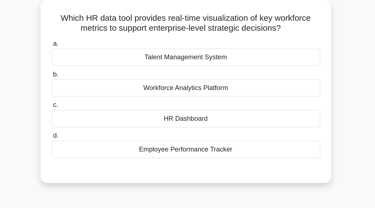
click at [190, 119] on div "HR Dashboard" at bounding box center [188, 117] width 180 height 12
click at [98, 110] on input "c. HR Dashboard" at bounding box center [98, 108] width 0 height 4
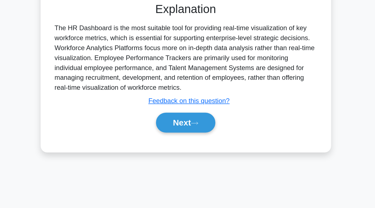
scroll to position [91, 0]
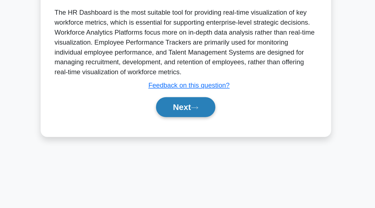
click at [183, 136] on button "Next" at bounding box center [188, 140] width 40 height 13
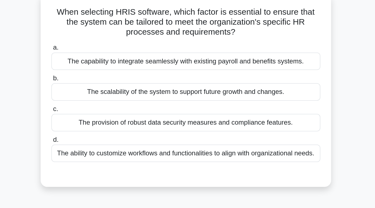
scroll to position [43, 0]
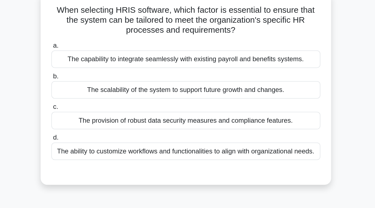
click at [185, 102] on div "The ability to customize workflows and functionalities to align with organizati…" at bounding box center [188, 101] width 180 height 12
click at [98, 94] on input "d. The ability to customize workflows and functionalities to align with organiz…" at bounding box center [98, 92] width 0 height 4
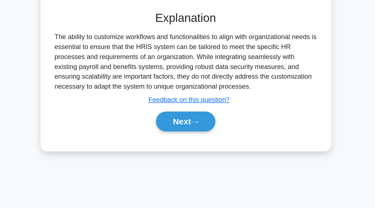
scroll to position [82, 0]
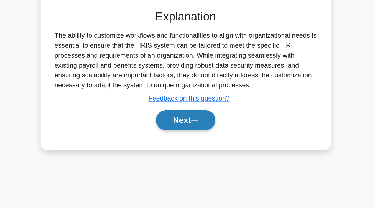
click at [180, 154] on button "Next" at bounding box center [188, 149] width 40 height 13
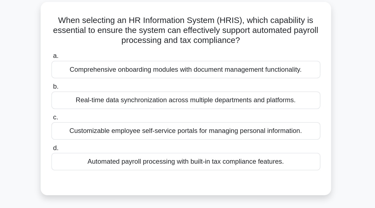
scroll to position [37, 0]
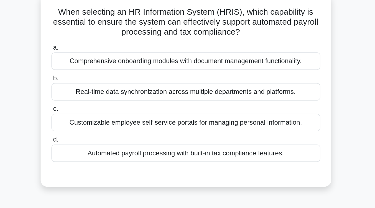
click at [184, 108] on div "Automated payroll processing with built-in tax compliance features." at bounding box center [188, 108] width 180 height 12
click at [98, 100] on input "d. Automated payroll processing with built-in tax compliance features." at bounding box center [98, 99] width 0 height 4
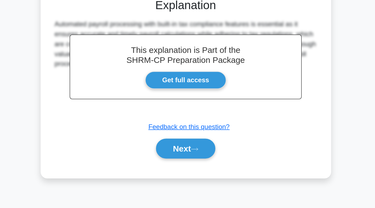
scroll to position [90, 0]
click at [184, 172] on button "Next" at bounding box center [188, 168] width 40 height 13
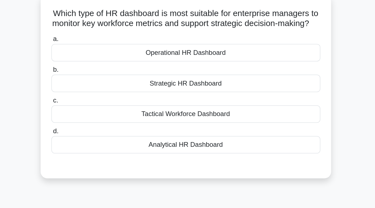
scroll to position [42, 0]
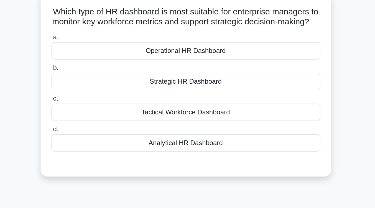
click at [200, 39] on div "Operational HR Dashboard" at bounding box center [188, 34] width 180 height 12
click at [98, 27] on input "a. Operational HR Dashboard" at bounding box center [98, 25] width 0 height 4
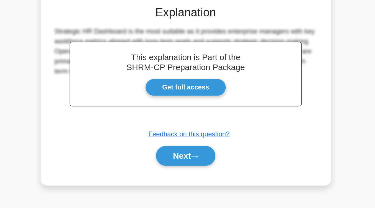
scroll to position [79, 0]
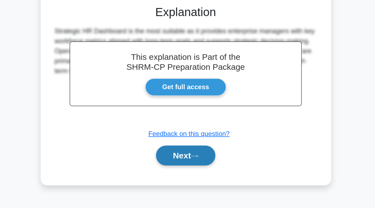
click at [201, 178] on button "Next" at bounding box center [188, 172] width 40 height 13
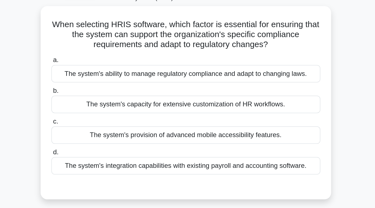
scroll to position [35, 0]
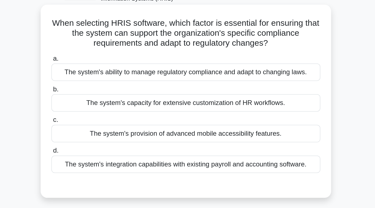
click at [233, 52] on div "The system's ability to manage regulatory compliance and adapt to changing laws." at bounding box center [188, 48] width 180 height 12
click at [98, 41] on input "a. The system's ability to manage regulatory compliance and adapt to changing l…" at bounding box center [98, 39] width 0 height 4
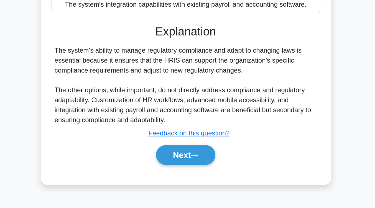
scroll to position [87, 0]
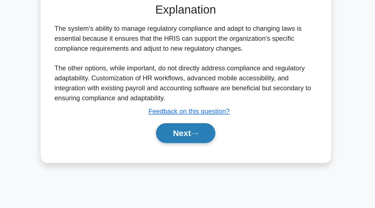
click at [191, 158] on button "Next" at bounding box center [188, 157] width 40 height 13
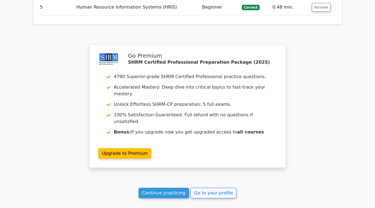
scroll to position [728, 0]
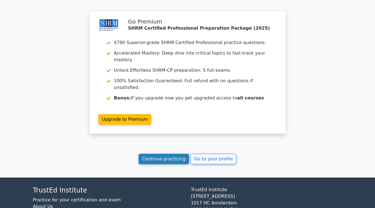
click at [175, 154] on link "Continue practicing" at bounding box center [164, 159] width 51 height 11
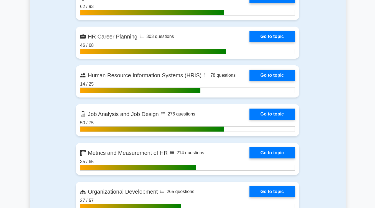
scroll to position [556, 0]
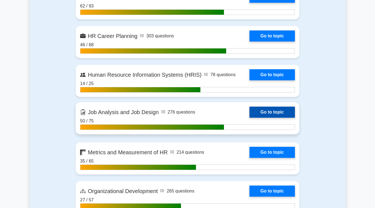
click at [270, 111] on link "Go to topic" at bounding box center [271, 112] width 45 height 11
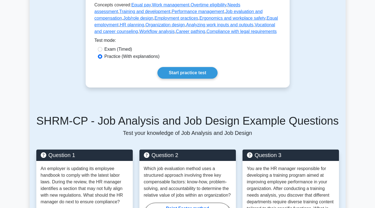
scroll to position [183, 0]
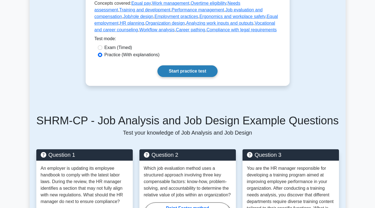
click at [196, 69] on link "Start practice test" at bounding box center [187, 71] width 60 height 12
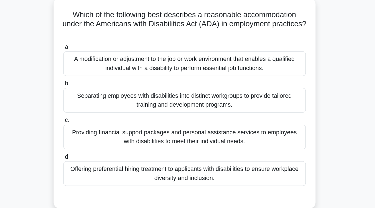
click at [198, 87] on div "A modification or adjustment to the job or work environment that enables a qual…" at bounding box center [188, 86] width 180 height 18
click at [98, 76] on input "a. A modification or adjustment to the job or work environment that enables a q…" at bounding box center [98, 74] width 0 height 4
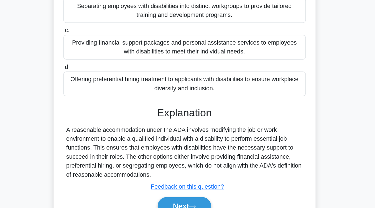
scroll to position [91, 0]
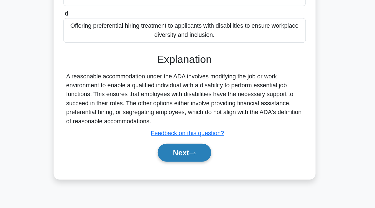
click at [190, 162] on button "Next" at bounding box center [188, 166] width 40 height 13
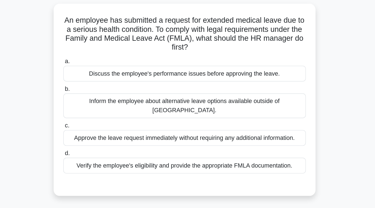
scroll to position [36, 0]
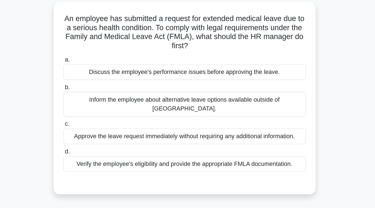
click at [276, 116] on div "Verify the employee's eligibility and provide the appropriate FMLA documentatio…" at bounding box center [188, 122] width 180 height 12
click at [98, 112] on input "d. Verify the employee's eligibility and provide the appropriate FMLA documenta…" at bounding box center [98, 113] width 0 height 4
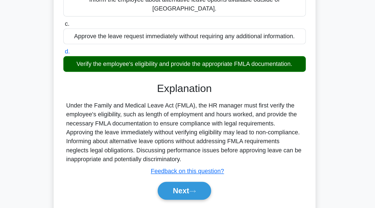
scroll to position [84, 0]
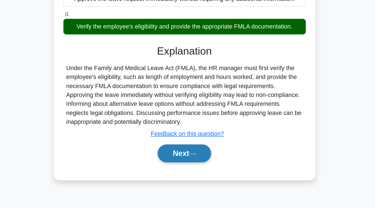
click at [205, 161] on button "Next" at bounding box center [188, 167] width 40 height 13
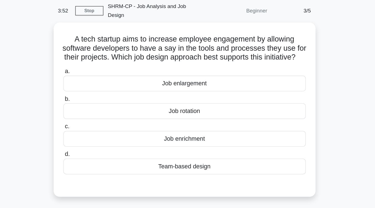
scroll to position [22, 0]
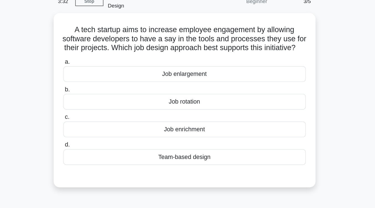
click at [205, 102] on div "Job enrichment" at bounding box center [188, 103] width 180 height 12
click at [98, 96] on input "c. Job enrichment" at bounding box center [98, 94] width 0 height 4
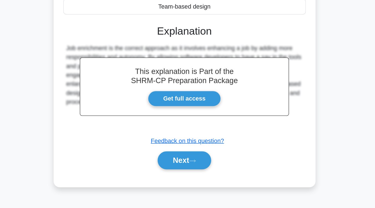
scroll to position [91, 0]
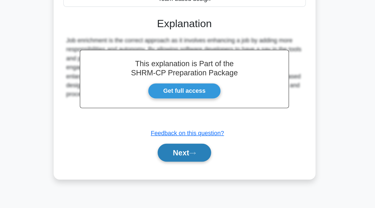
click at [195, 168] on icon at bounding box center [193, 167] width 5 height 3
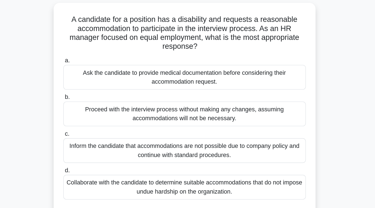
scroll to position [37, 0]
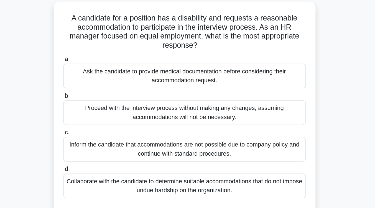
click at [198, 135] on div "Collaborate with the candidate to determine suitable accommodations that do not…" at bounding box center [188, 138] width 180 height 18
click at [98, 127] on input "d. Collaborate with the candidate to determine suitable accommodations that do …" at bounding box center [98, 126] width 0 height 4
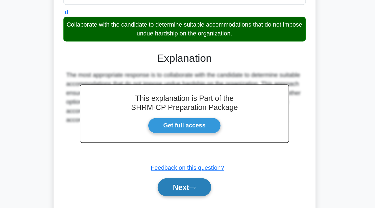
drag, startPoint x: 198, startPoint y: 135, endPoint x: 198, endPoint y: 189, distance: 53.8
click at [198, 189] on button "Next" at bounding box center [188, 192] width 40 height 13
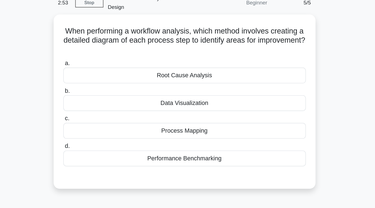
scroll to position [27, 0]
click at [194, 93] on div "Process Mapping" at bounding box center [188, 97] width 180 height 12
click at [98, 90] on input "c. Process Mapping" at bounding box center [98, 88] width 0 height 4
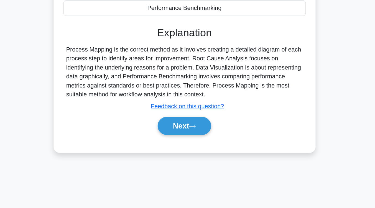
scroll to position [91, 0]
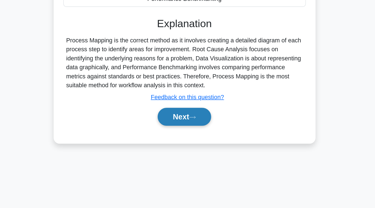
click at [187, 136] on button "Next" at bounding box center [188, 140] width 40 height 13
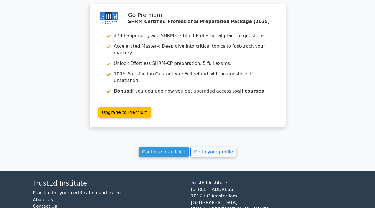
scroll to position [752, 0]
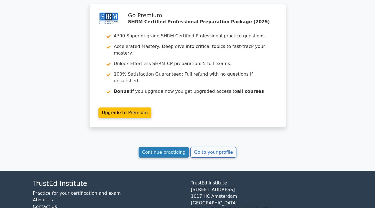
click at [173, 147] on link "Continue practicing" at bounding box center [164, 152] width 51 height 11
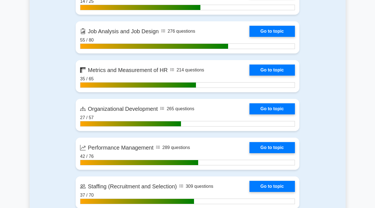
scroll to position [625, 0]
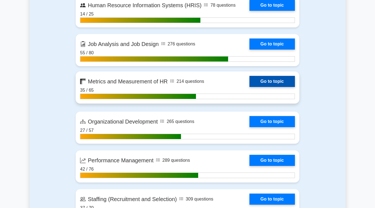
click at [279, 78] on link "Go to topic" at bounding box center [271, 81] width 45 height 11
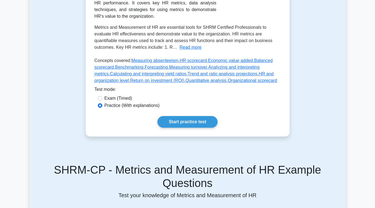
scroll to position [127, 0]
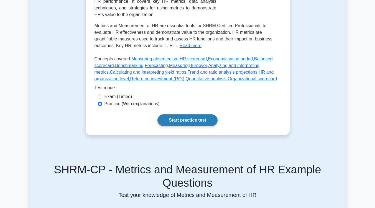
click at [207, 121] on link "Start practice test" at bounding box center [187, 120] width 60 height 12
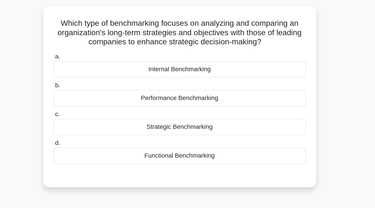
click at [207, 121] on div "Strategic Benchmarking" at bounding box center [188, 125] width 180 height 12
click at [98, 118] on input "c. Strategic Benchmarking" at bounding box center [98, 116] width 0 height 4
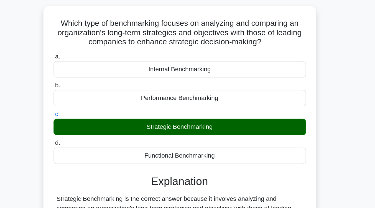
scroll to position [91, 0]
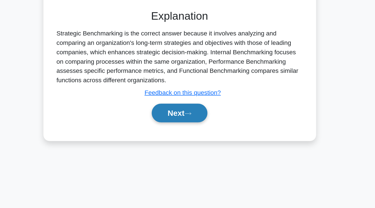
click at [195, 137] on button "Next" at bounding box center [188, 140] width 40 height 13
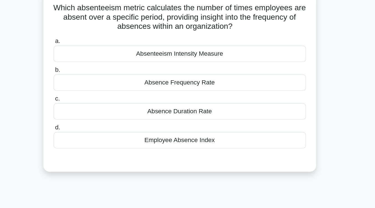
scroll to position [45, 0]
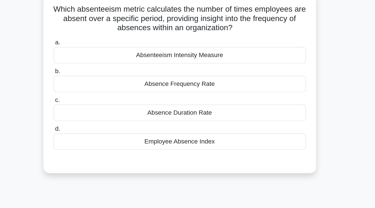
click at [195, 78] on div "Absence Duration Rate" at bounding box center [188, 81] width 180 height 12
click at [98, 73] on input "c. Absence Duration Rate" at bounding box center [98, 72] width 0 height 4
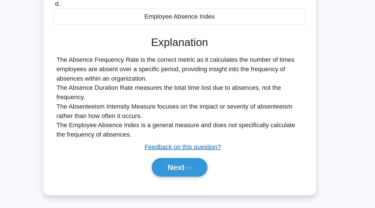
scroll to position [91, 0]
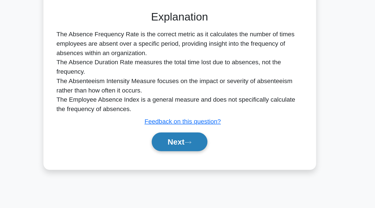
click at [190, 162] on button "Next" at bounding box center [188, 160] width 40 height 13
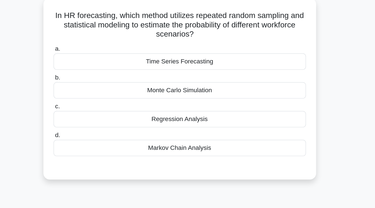
scroll to position [40, 0]
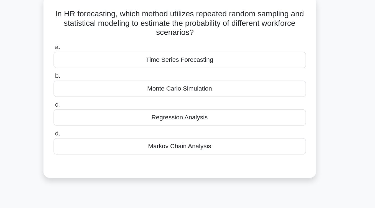
click at [197, 66] on div "Monte Carlo Simulation" at bounding box center [188, 63] width 180 height 12
click at [98, 56] on input "b. Monte Carlo Simulation" at bounding box center [98, 54] width 0 height 4
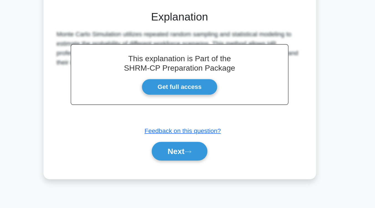
scroll to position [91, 0]
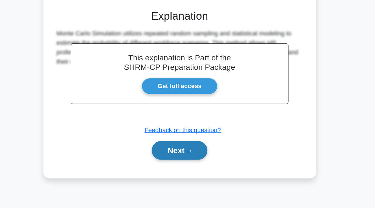
click at [193, 163] on button "Next" at bounding box center [188, 166] width 40 height 13
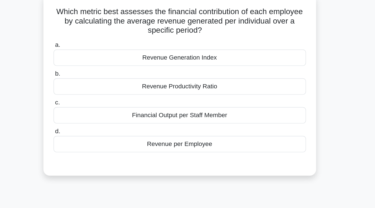
scroll to position [43, 0]
click at [193, 103] on div "Revenue per Employee" at bounding box center [188, 103] width 180 height 12
click at [98, 96] on input "d. Revenue per Employee" at bounding box center [98, 94] width 0 height 4
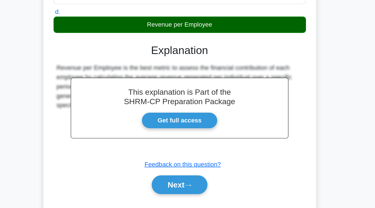
scroll to position [91, 0]
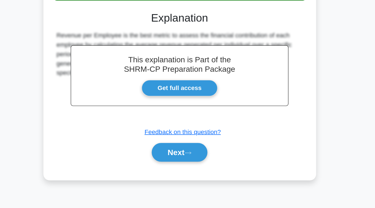
click at [193, 163] on button "Next" at bounding box center [188, 168] width 40 height 13
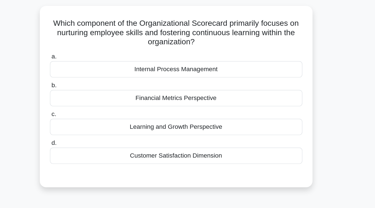
scroll to position [35, 0]
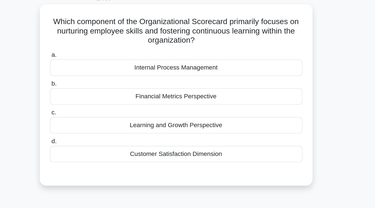
click at [196, 87] on div "Learning and Growth Perspective" at bounding box center [188, 89] width 180 height 12
click at [98, 82] on input "c. Learning and Growth Perspective" at bounding box center [98, 80] width 0 height 4
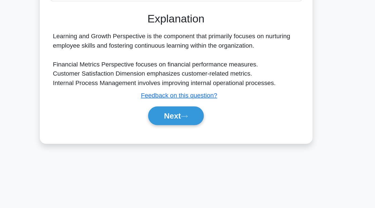
scroll to position [91, 0]
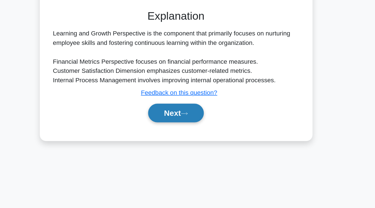
click at [189, 141] on button "Next" at bounding box center [188, 140] width 40 height 13
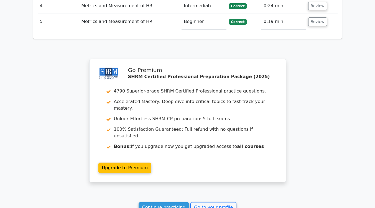
scroll to position [682, 0]
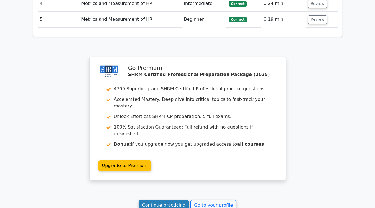
click at [159, 200] on link "Continue practicing" at bounding box center [164, 205] width 51 height 11
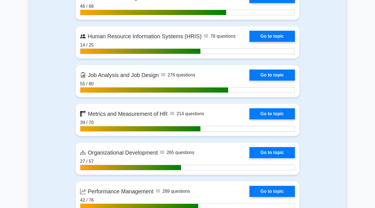
scroll to position [595, 0]
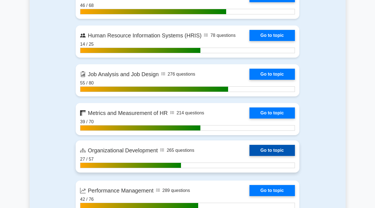
click at [278, 148] on link "Go to topic" at bounding box center [271, 150] width 45 height 11
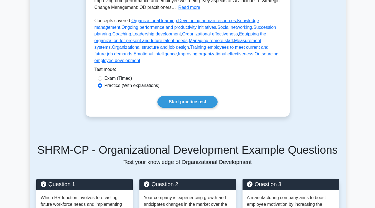
scroll to position [167, 0]
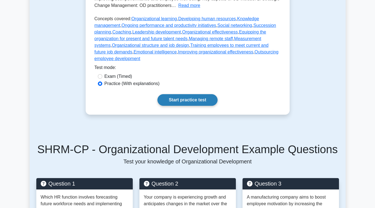
click at [193, 94] on link "Start practice test" at bounding box center [187, 100] width 60 height 12
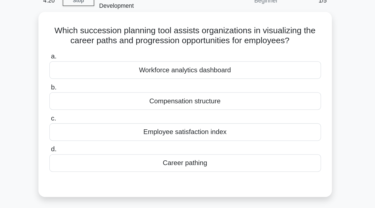
click at [207, 71] on div "Workforce analytics dashboard" at bounding box center [188, 76] width 180 height 12
click at [98, 69] on input "a. Workforce analytics dashboard" at bounding box center [98, 67] width 0 height 4
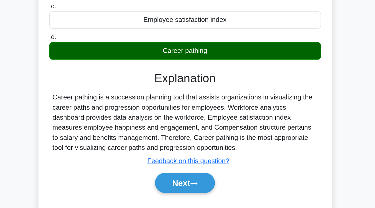
scroll to position [72, 0]
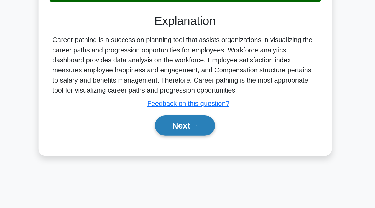
click at [196, 152] on icon at bounding box center [193, 153] width 5 height 3
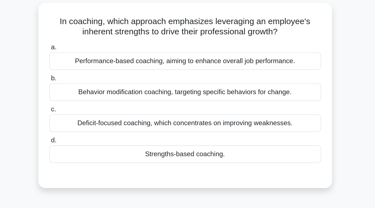
scroll to position [37, 0]
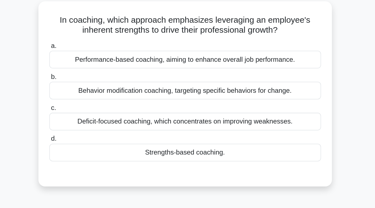
click at [190, 95] on div "Strengths-based coaching." at bounding box center [188, 101] width 180 height 12
click at [98, 94] on input "d. Strengths-based coaching." at bounding box center [98, 92] width 0 height 4
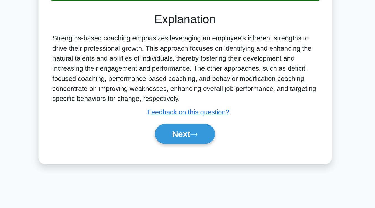
scroll to position [77, 0]
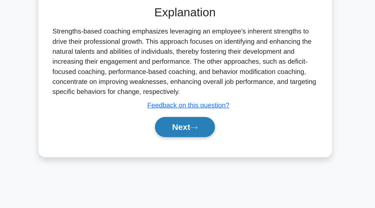
click at [181, 153] on button "Next" at bounding box center [188, 154] width 40 height 13
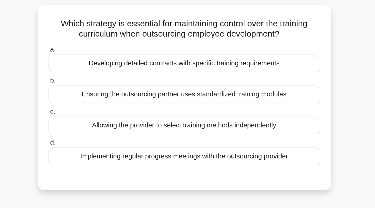
scroll to position [35, 0]
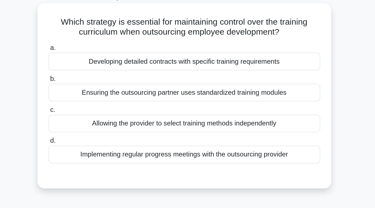
click at [203, 35] on div "Developing detailed contracts with specific training requirements" at bounding box center [188, 41] width 180 height 12
click at [98, 33] on input "a. Developing detailed contracts with specific training requirements" at bounding box center [98, 32] width 0 height 4
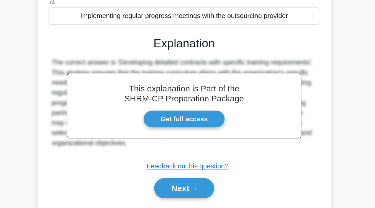
scroll to position [63, 0]
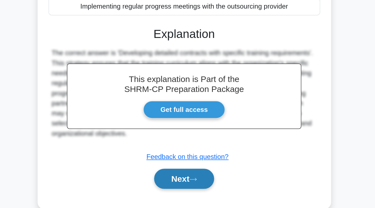
click at [192, 183] on button "Next" at bounding box center [188, 188] width 40 height 13
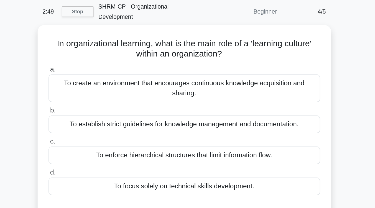
scroll to position [22, 0]
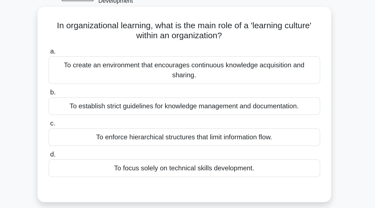
click at [212, 56] on div "To create an environment that encourages continuous knowledge acquisition and s…" at bounding box center [188, 57] width 180 height 18
click at [98, 47] on input "a. To create an environment that encourages continuous knowledge acquisition an…" at bounding box center [98, 46] width 0 height 4
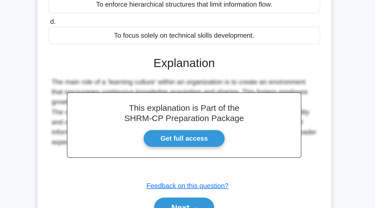
scroll to position [91, 0]
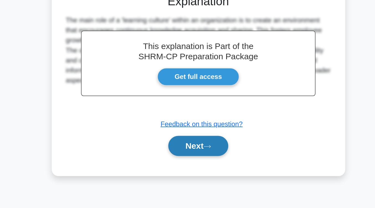
click at [189, 163] on button "Next" at bounding box center [188, 166] width 40 height 13
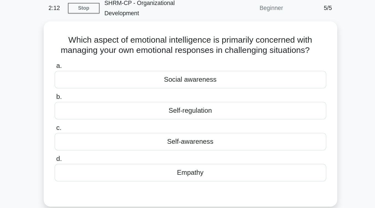
scroll to position [19, 0]
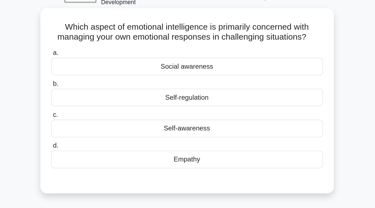
click at [196, 113] on div "Empathy" at bounding box center [188, 119] width 180 height 12
click at [98, 111] on input "d. Empathy" at bounding box center [98, 110] width 0 height 4
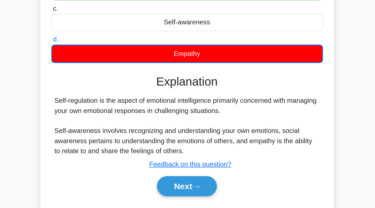
scroll to position [60, 0]
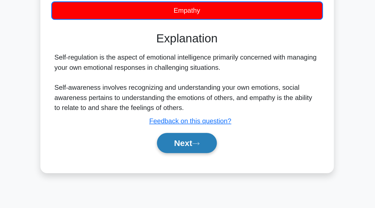
click at [193, 162] on button "Next" at bounding box center [188, 165] width 40 height 13
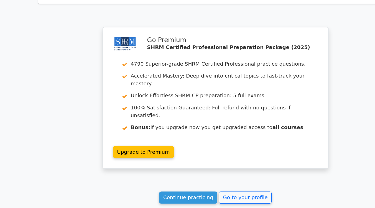
scroll to position [683, 0]
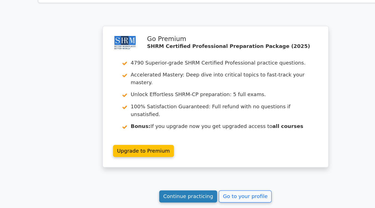
click at [169, 193] on link "Continue practicing" at bounding box center [164, 198] width 51 height 11
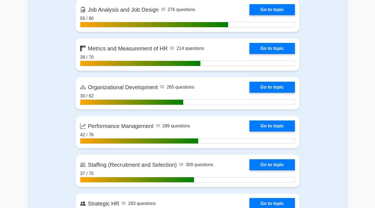
scroll to position [661, 0]
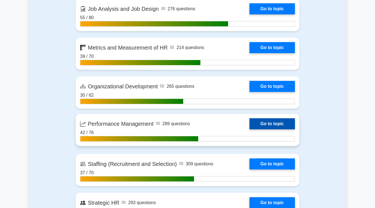
click at [271, 123] on link "Go to topic" at bounding box center [271, 123] width 45 height 11
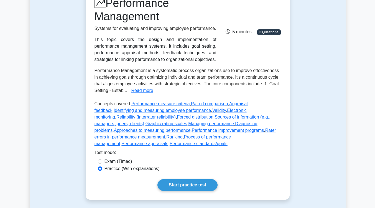
scroll to position [152, 0]
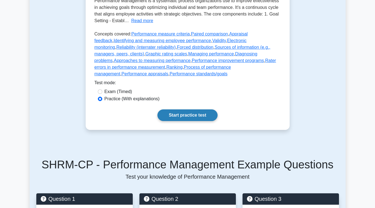
click at [194, 111] on link "Start practice test" at bounding box center [187, 115] width 60 height 12
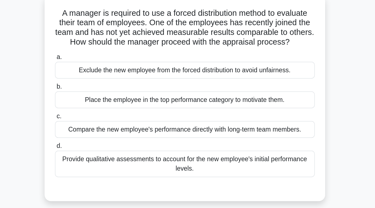
click at [208, 157] on div "Provide qualitative assessments to account for the new employee's initial perfo…" at bounding box center [188, 148] width 180 height 18
click at [98, 137] on input "d. Provide qualitative assessments to account for the new employee's initial pe…" at bounding box center [98, 136] width 0 height 4
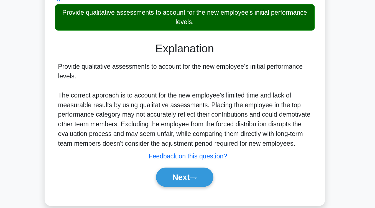
scroll to position [91, 0]
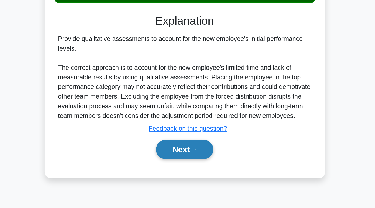
click at [196, 174] on button "Next" at bounding box center [188, 167] width 40 height 13
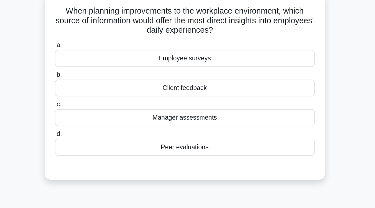
scroll to position [37, 0]
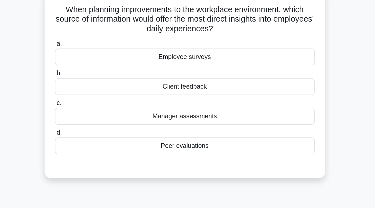
click at [201, 82] on div "Manager assessments" at bounding box center [188, 81] width 180 height 12
click at [98, 73] on input "c. Manager assessments" at bounding box center [98, 72] width 0 height 4
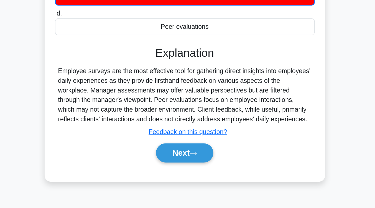
scroll to position [91, 0]
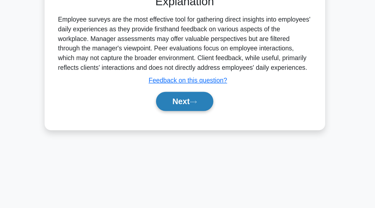
click at [188, 134] on button "Next" at bounding box center [188, 134] width 40 height 13
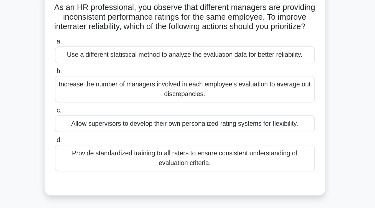
scroll to position [36, 0]
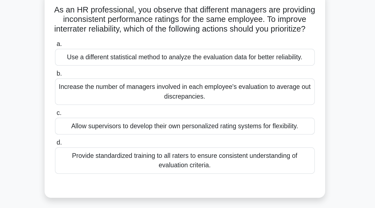
click at [192, 121] on div "Provide standardized training to all raters to ensure consistent understanding …" at bounding box center [188, 112] width 180 height 18
click at [98, 101] on input "d. Provide standardized training to all raters to ensure consistent understandi…" at bounding box center [98, 100] width 0 height 4
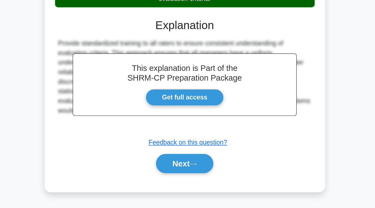
scroll to position [94, 0]
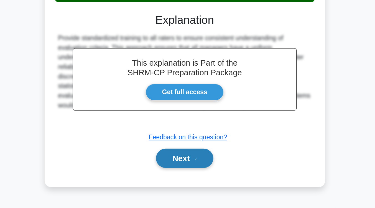
click at [188, 179] on button "Next" at bounding box center [188, 173] width 40 height 13
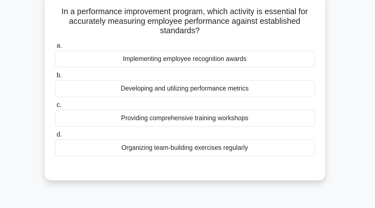
scroll to position [34, 0]
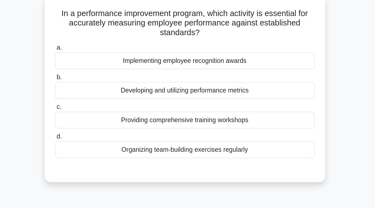
click at [207, 43] on div "Implementing employee recognition awards" at bounding box center [188, 42] width 180 height 12
click at [98, 35] on input "a. Implementing employee recognition awards" at bounding box center [98, 33] width 0 height 4
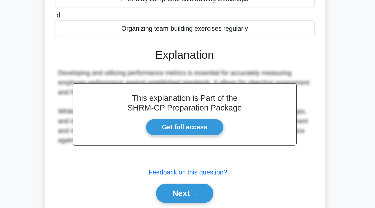
scroll to position [71, 0]
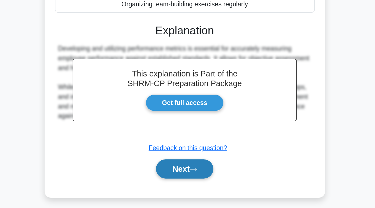
click at [197, 184] on button "Next" at bounding box center [188, 180] width 40 height 13
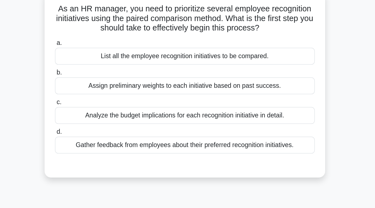
scroll to position [36, 0]
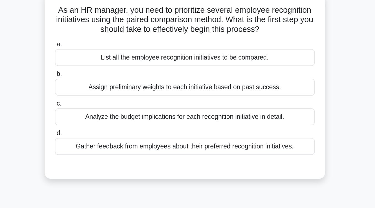
click at [197, 105] on div "Gather feedback from employees about their preferred recognition initiatives." at bounding box center [188, 102] width 180 height 12
click at [98, 94] on input "d. Gather feedback from employees about their preferred recognition initiatives." at bounding box center [98, 93] width 0 height 4
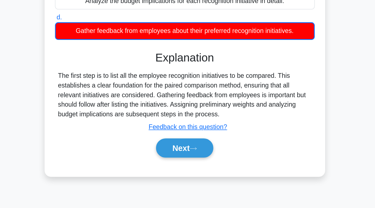
scroll to position [53, 0]
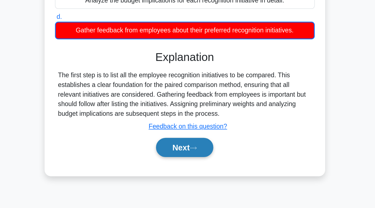
click at [191, 169] on button "Next" at bounding box center [188, 166] width 40 height 13
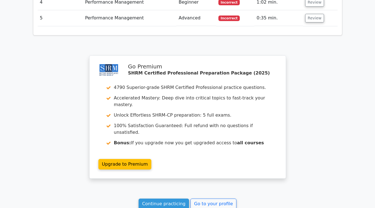
scroll to position [740, 0]
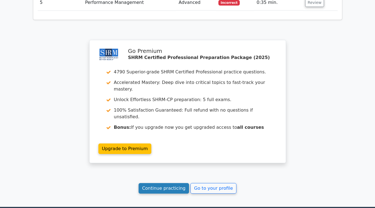
click at [170, 183] on link "Continue practicing" at bounding box center [164, 188] width 51 height 11
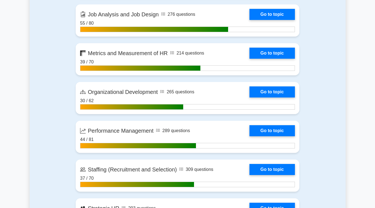
scroll to position [656, 0]
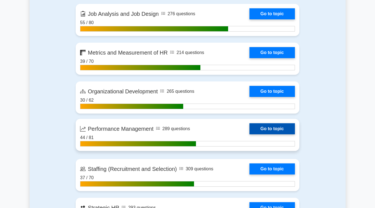
click at [273, 126] on link "Go to topic" at bounding box center [271, 128] width 45 height 11
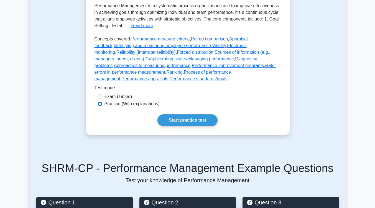
scroll to position [181, 0]
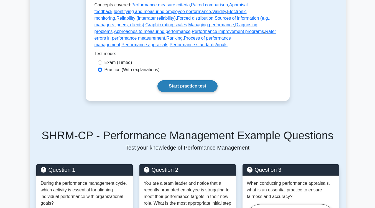
click at [200, 81] on link "Start practice test" at bounding box center [187, 86] width 60 height 12
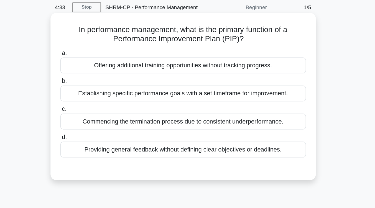
click at [200, 89] on div "Establishing specific performance goals with a set timeframe for improvement." at bounding box center [188, 90] width 180 height 12
click at [98, 83] on input "b. Establishing specific performance goals with a set timeframe for improvement." at bounding box center [98, 81] width 0 height 4
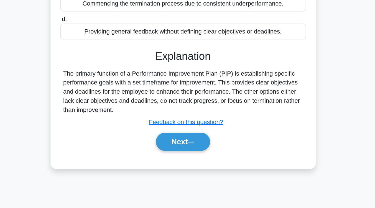
scroll to position [62, 0]
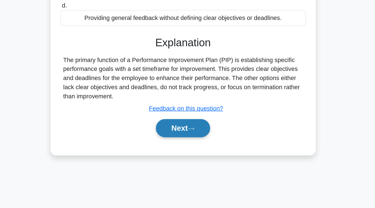
click at [191, 147] on button "Next" at bounding box center [188, 149] width 40 height 13
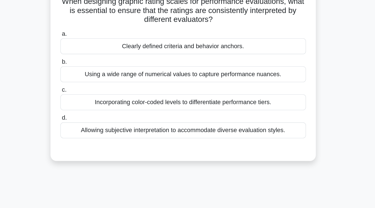
scroll to position [33, 0]
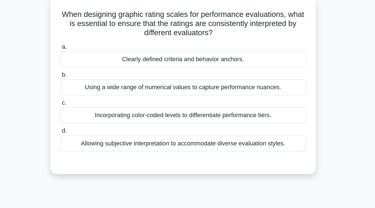
click at [212, 64] on div "Using a wide range of numerical values to capture performance nuances." at bounding box center [188, 64] width 180 height 12
click at [98, 57] on input "b. Using a wide range of numerical values to capture performance nuances." at bounding box center [98, 55] width 0 height 4
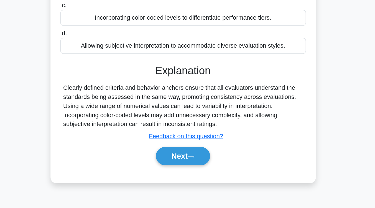
scroll to position [70, 0]
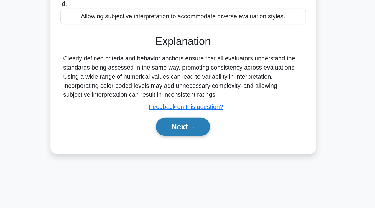
click at [187, 150] on button "Next" at bounding box center [188, 148] width 40 height 13
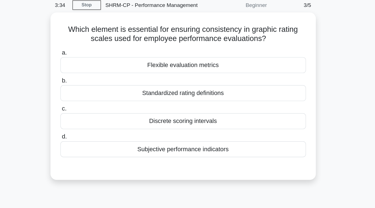
scroll to position [21, 0]
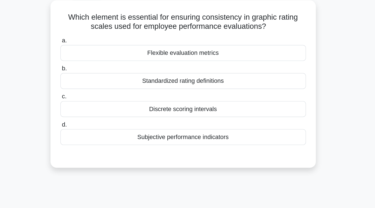
click at [191, 72] on div "Standardized rating definitions" at bounding box center [188, 69] width 180 height 12
click at [98, 62] on input "b. Standardized rating definitions" at bounding box center [98, 60] width 0 height 4
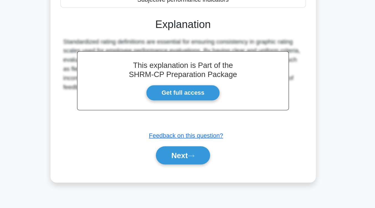
scroll to position [91, 0]
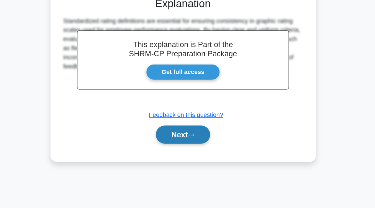
click at [190, 151] on button "Next" at bounding box center [188, 154] width 40 height 13
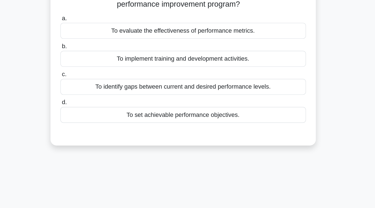
scroll to position [33, 0]
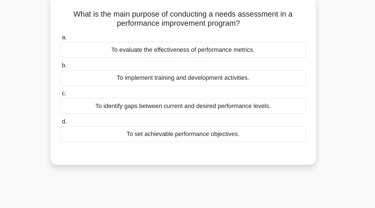
click at [192, 82] on div "To identify gaps between current and desired performance levels." at bounding box center [188, 78] width 180 height 12
click at [98, 70] on input "c. To identify gaps between current and desired performance levels." at bounding box center [98, 69] width 0 height 4
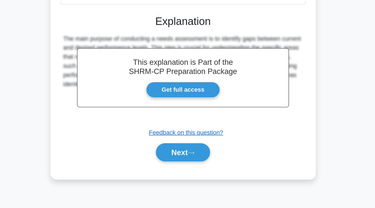
scroll to position [78, 0]
click at [188, 166] on button "Next" at bounding box center [188, 166] width 40 height 13
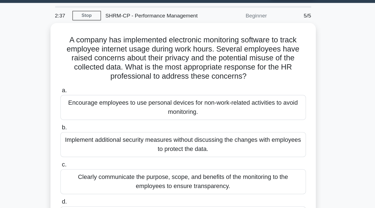
scroll to position [15, 0]
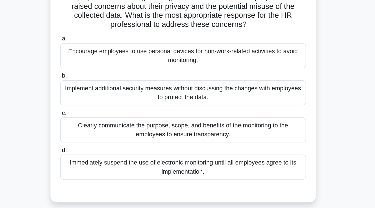
click at [188, 138] on div "Clearly communicate the purpose, scope, and benefits of the monitoring to the e…" at bounding box center [188, 132] width 180 height 18
click at [98, 121] on input "c. Clearly communicate the purpose, scope, and benefits of the monitoring to th…" at bounding box center [98, 120] width 0 height 4
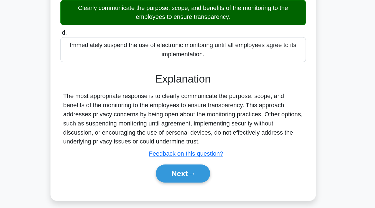
scroll to position [82, 0]
click at [187, 180] on button "Next" at bounding box center [188, 182] width 40 height 13
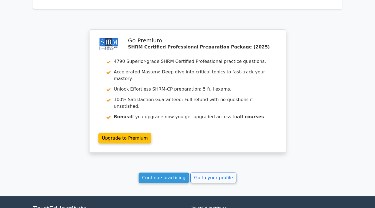
scroll to position [697, 0]
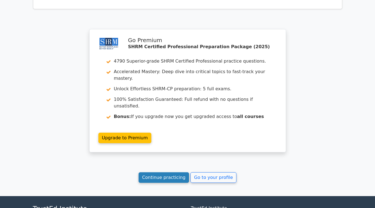
click at [166, 172] on link "Continue practicing" at bounding box center [164, 177] width 51 height 11
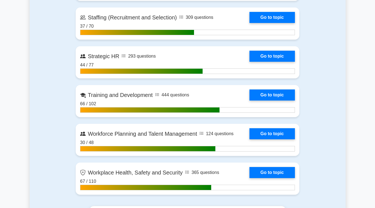
scroll to position [808, 0]
